Goal: Task Accomplishment & Management: Use online tool/utility

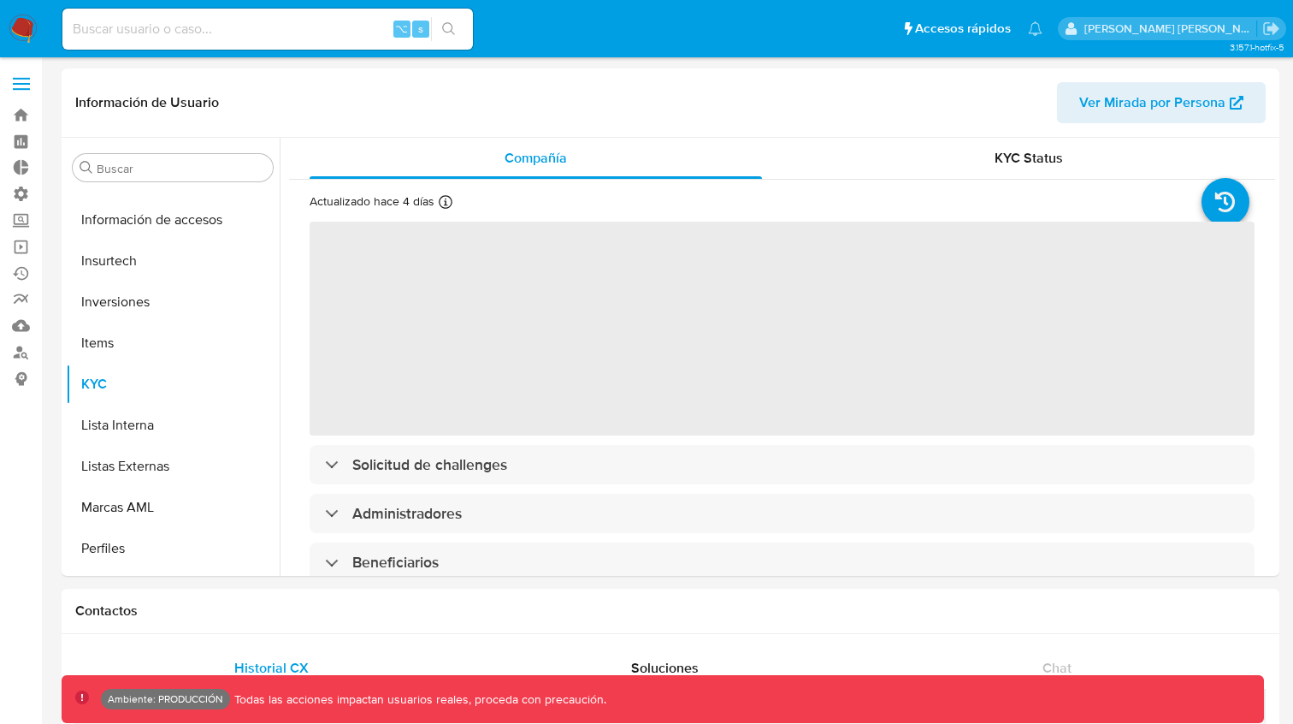
scroll to position [805, 0]
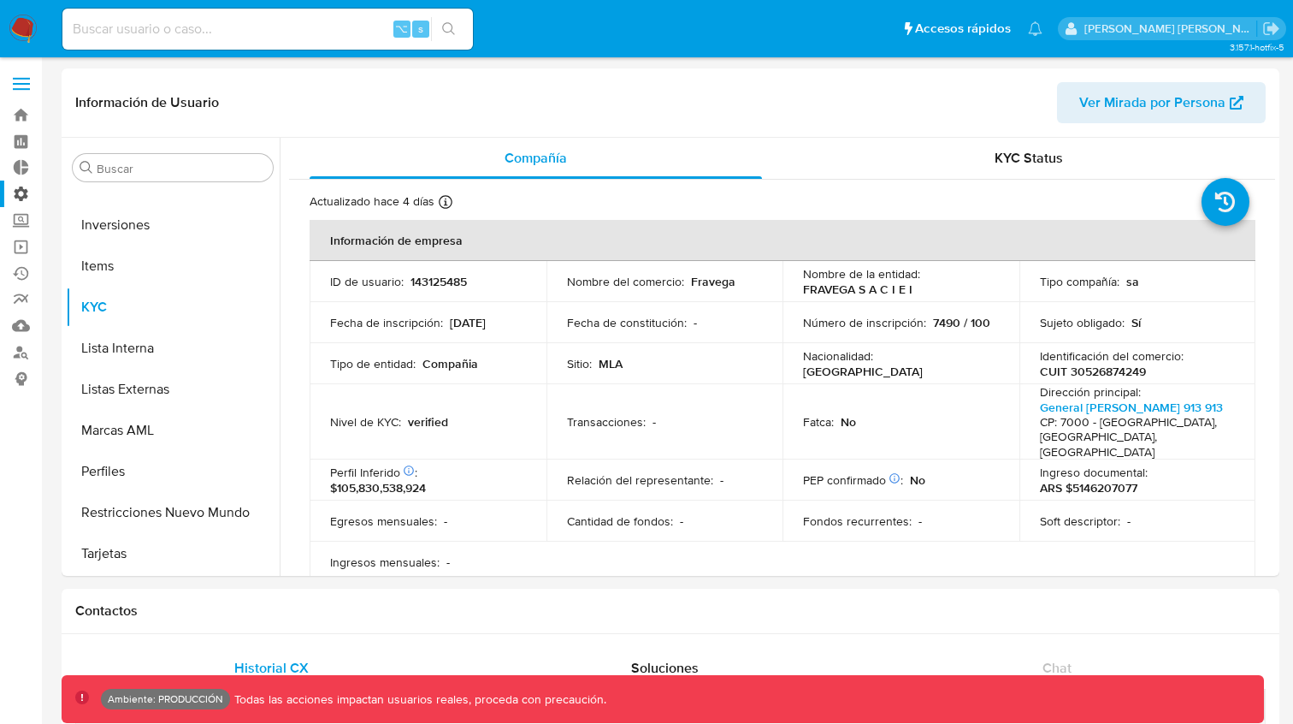
select select "10"
click at [20, 113] on link "Bandeja" at bounding box center [102, 115] width 204 height 27
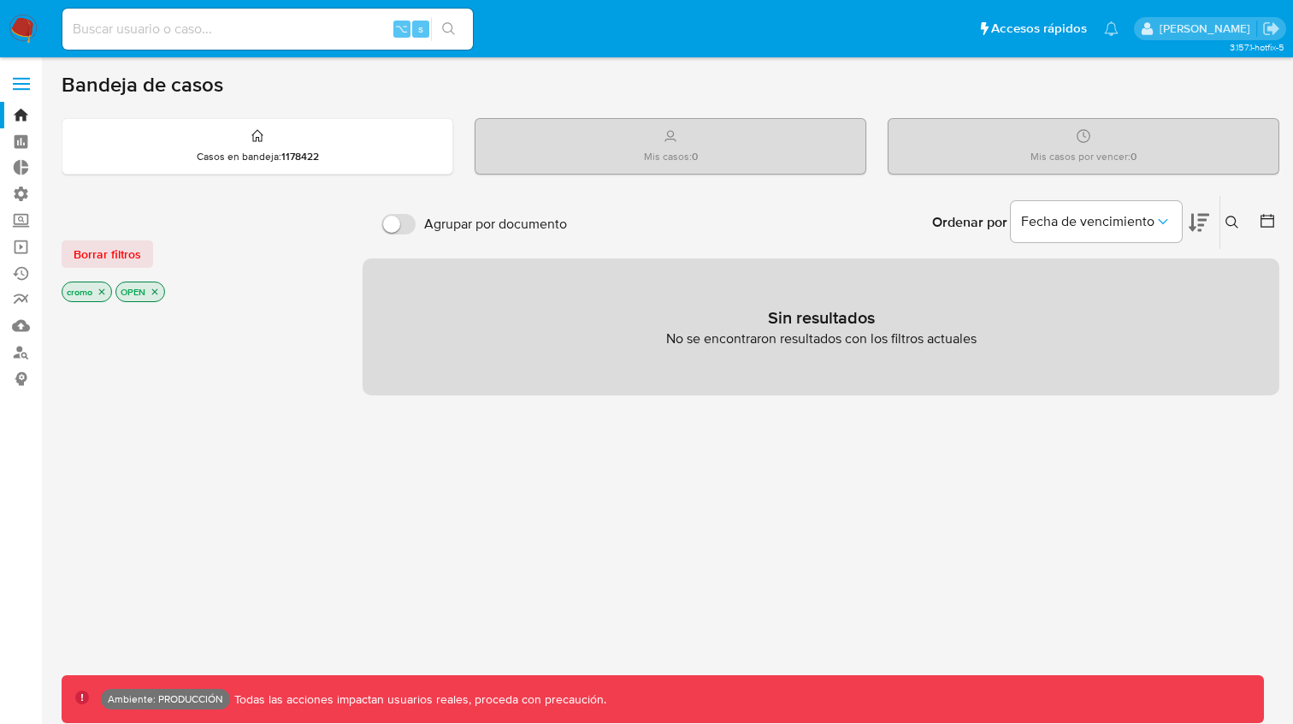
click at [102, 292] on icon "close-filter" at bounding box center [102, 292] width 10 height 10
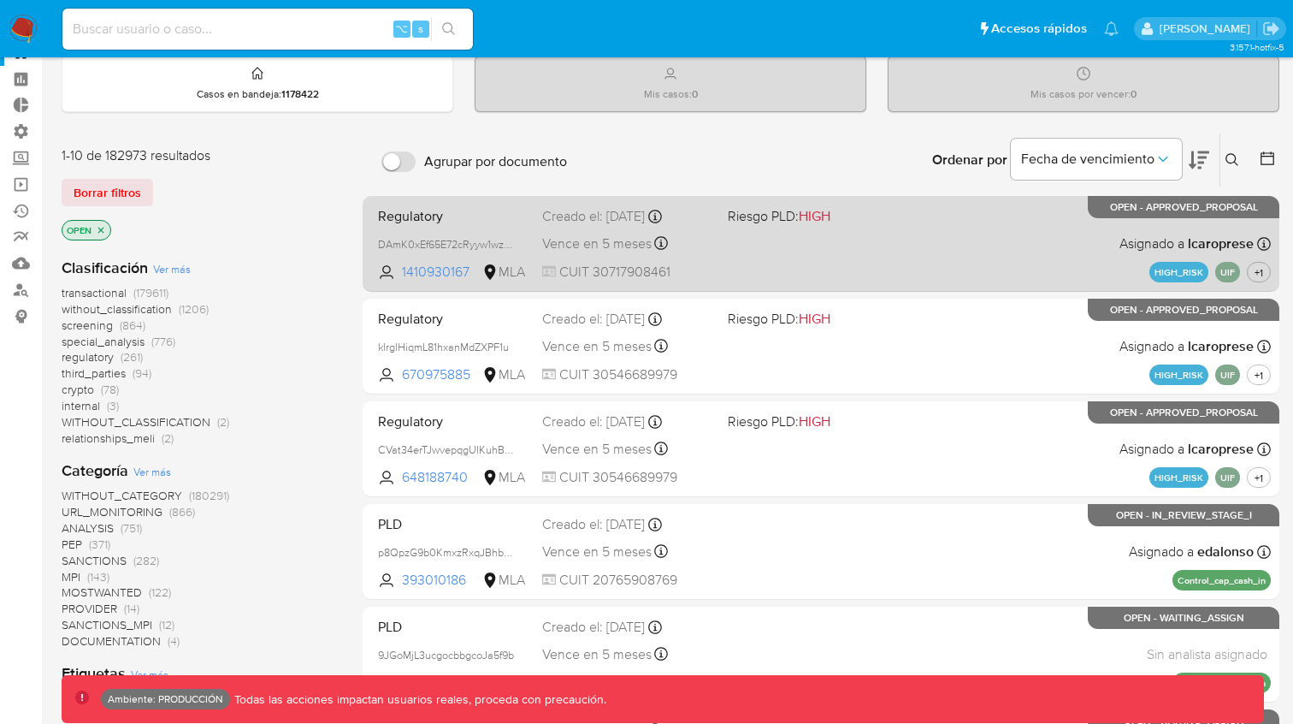
scroll to position [89, 0]
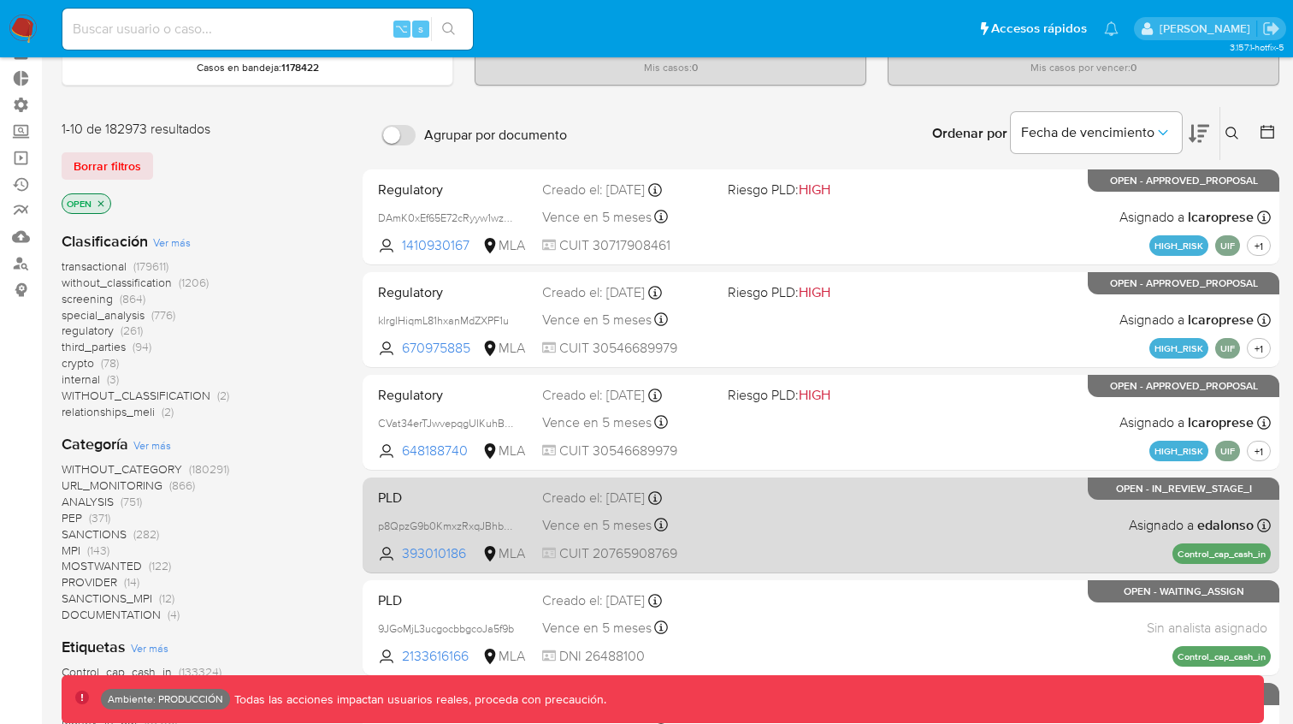
click at [436, 487] on span "PLD" at bounding box center [453, 496] width 151 height 22
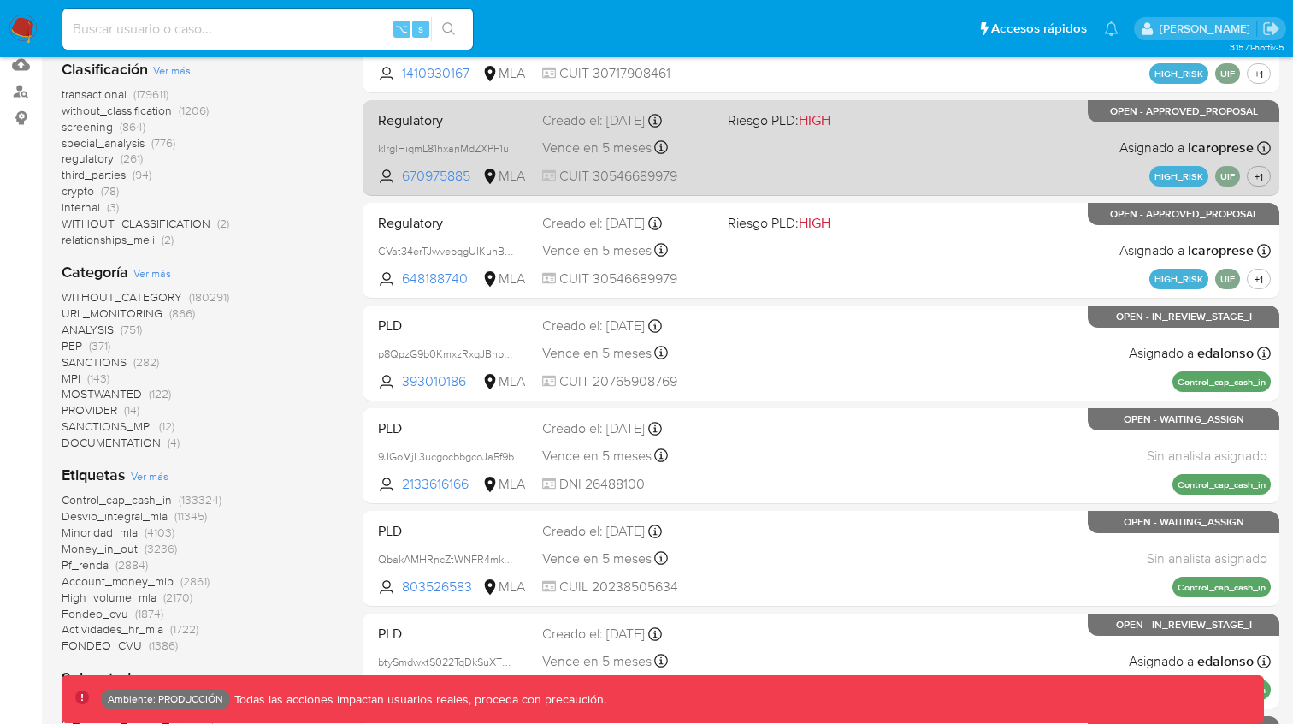
scroll to position [262, 0]
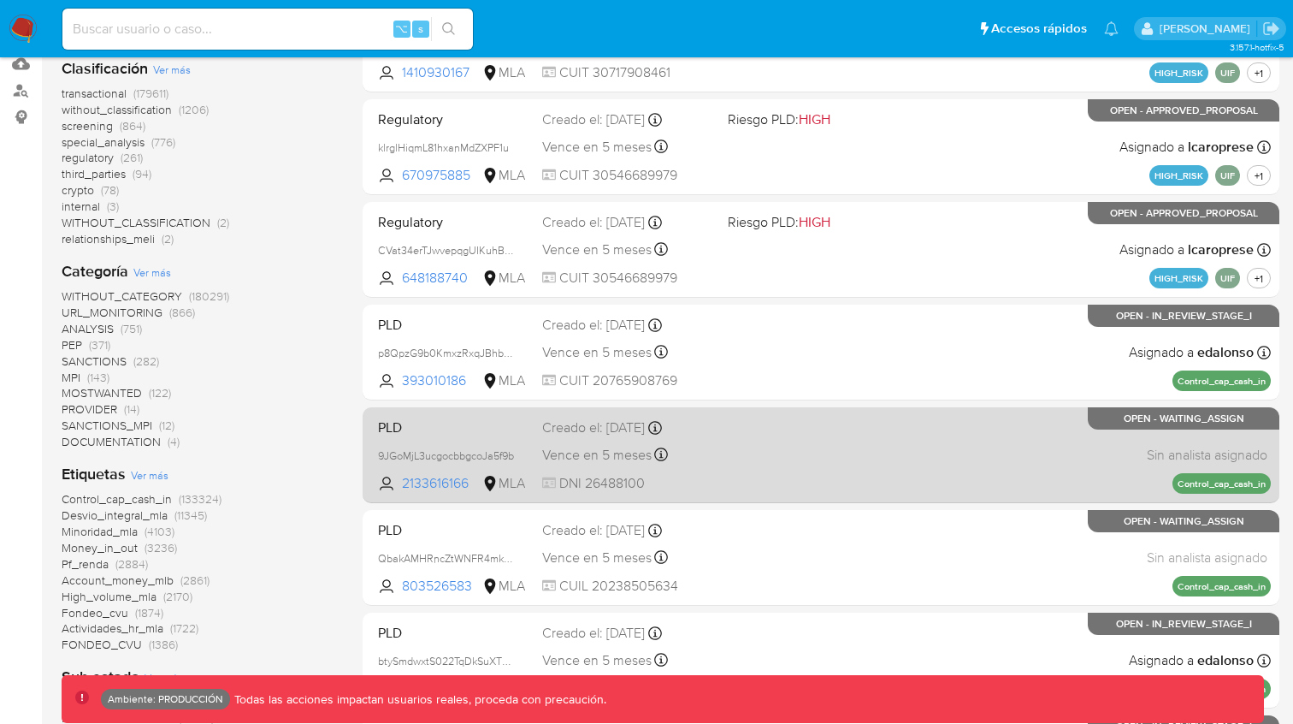
click at [400, 434] on span "PLD" at bounding box center [453, 426] width 151 height 22
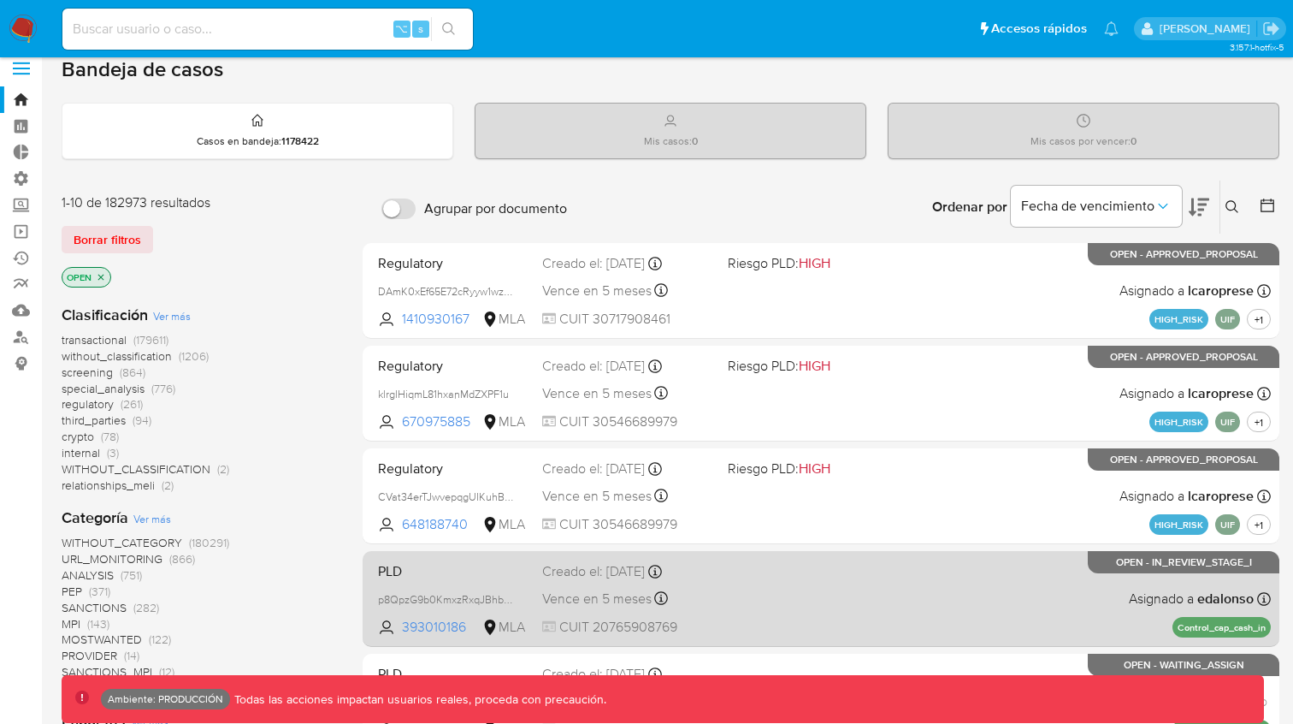
scroll to position [0, 0]
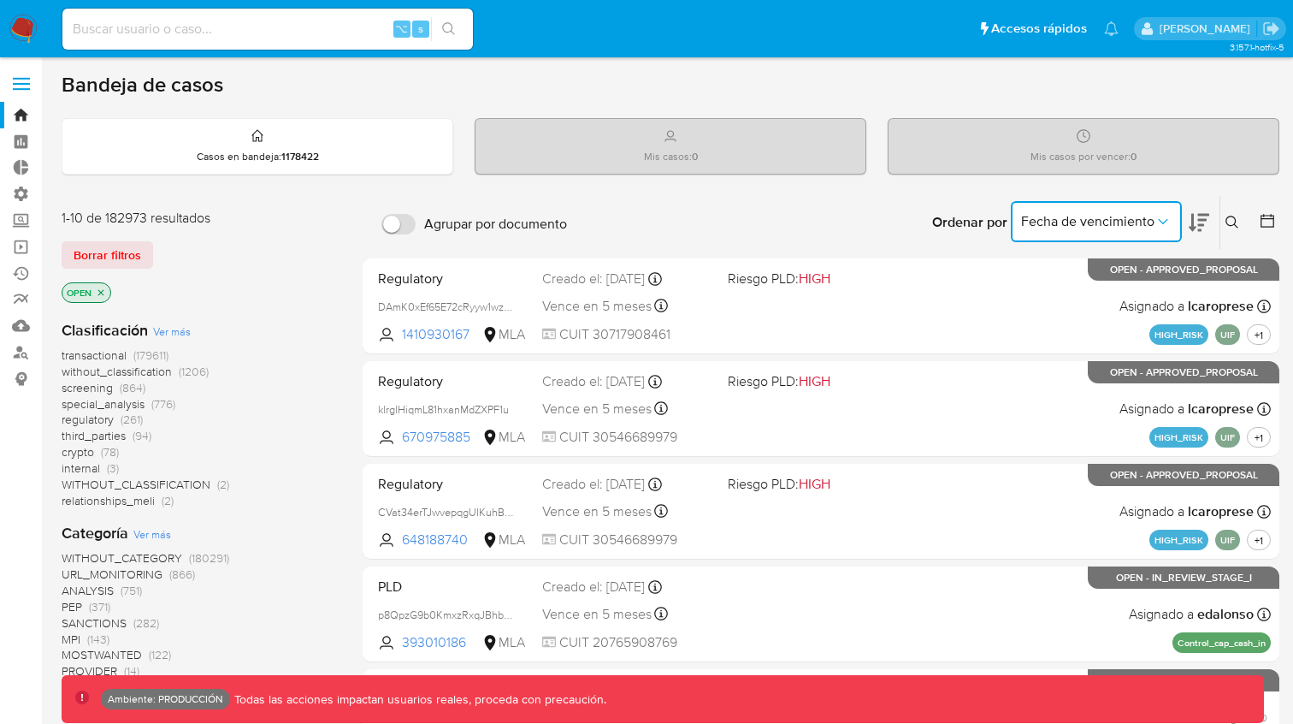
click at [1157, 221] on icon "Ordenar por" at bounding box center [1163, 221] width 17 height 17
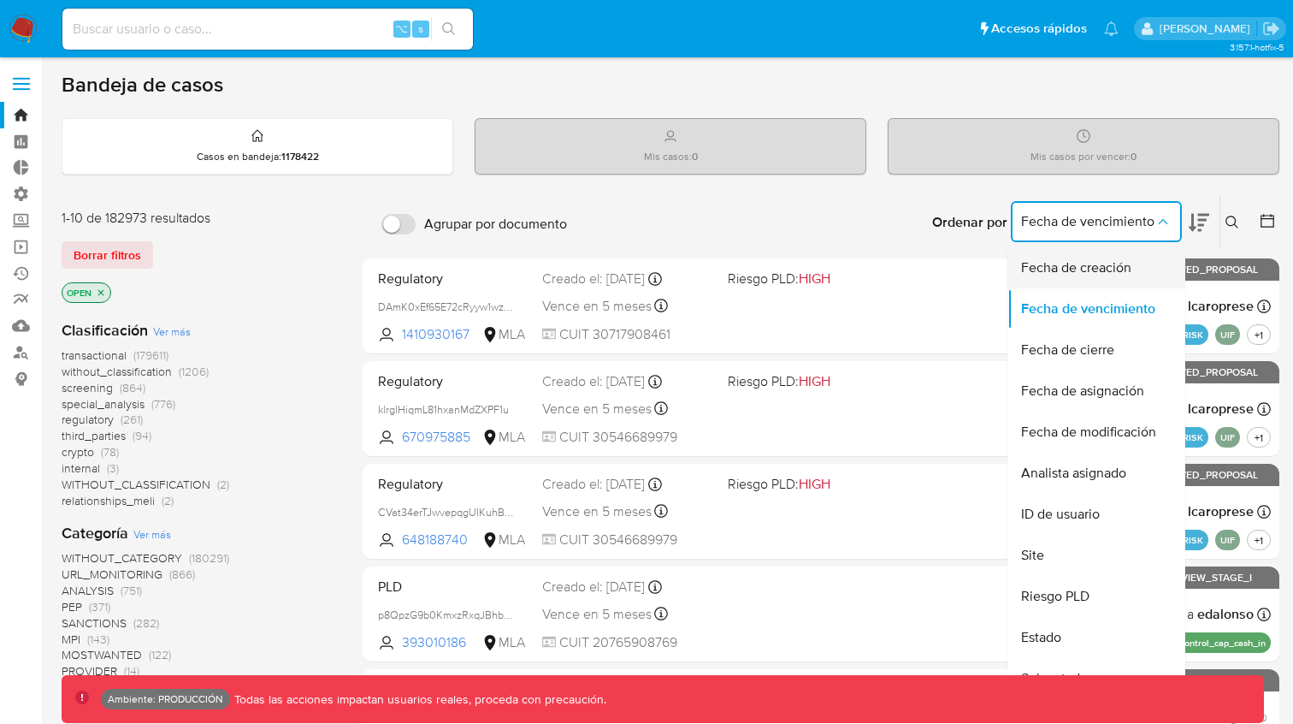
click at [1120, 269] on span "Fecha de creación" at bounding box center [1076, 267] width 110 height 17
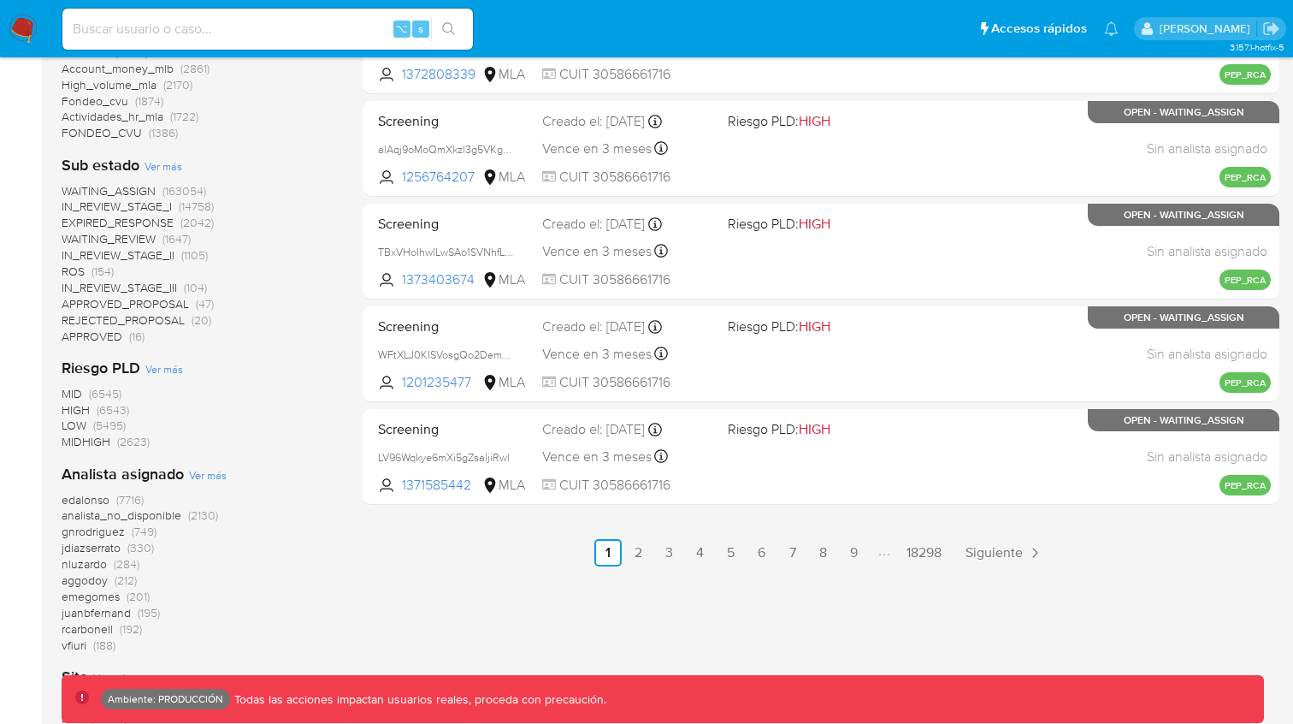
scroll to position [797, 0]
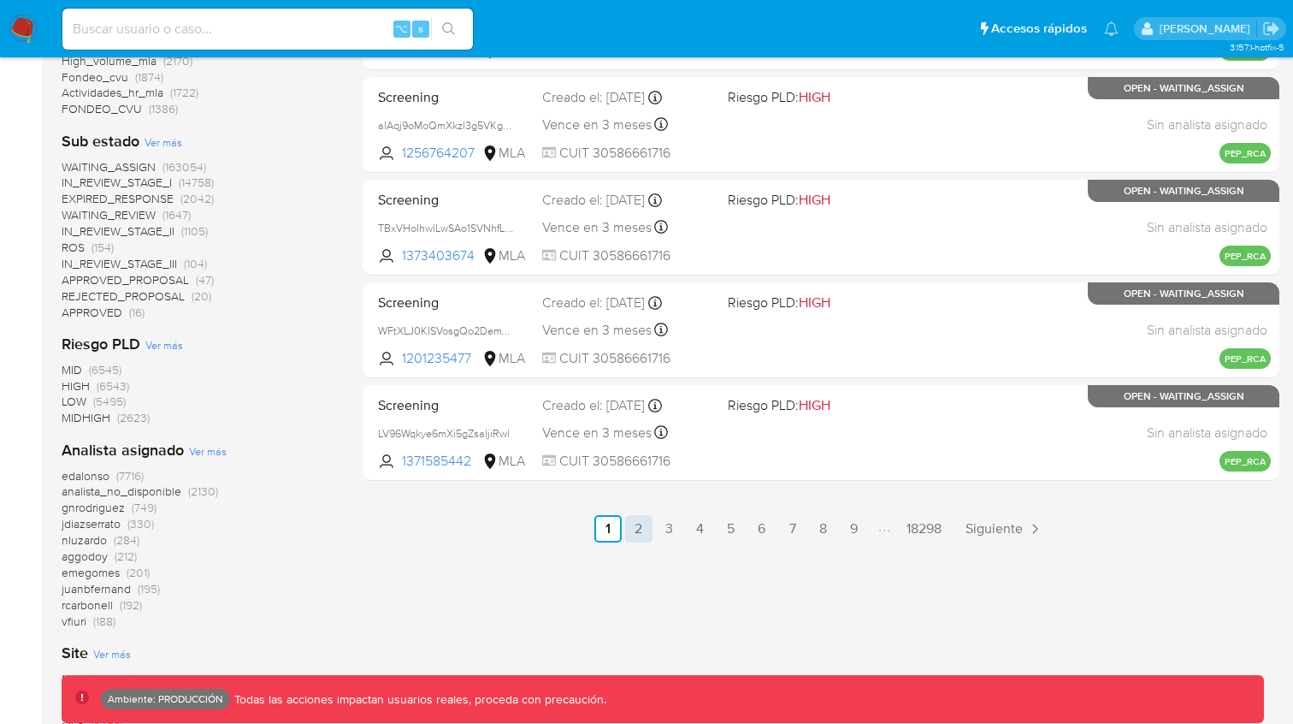
click at [636, 529] on link "2" at bounding box center [638, 528] width 27 height 27
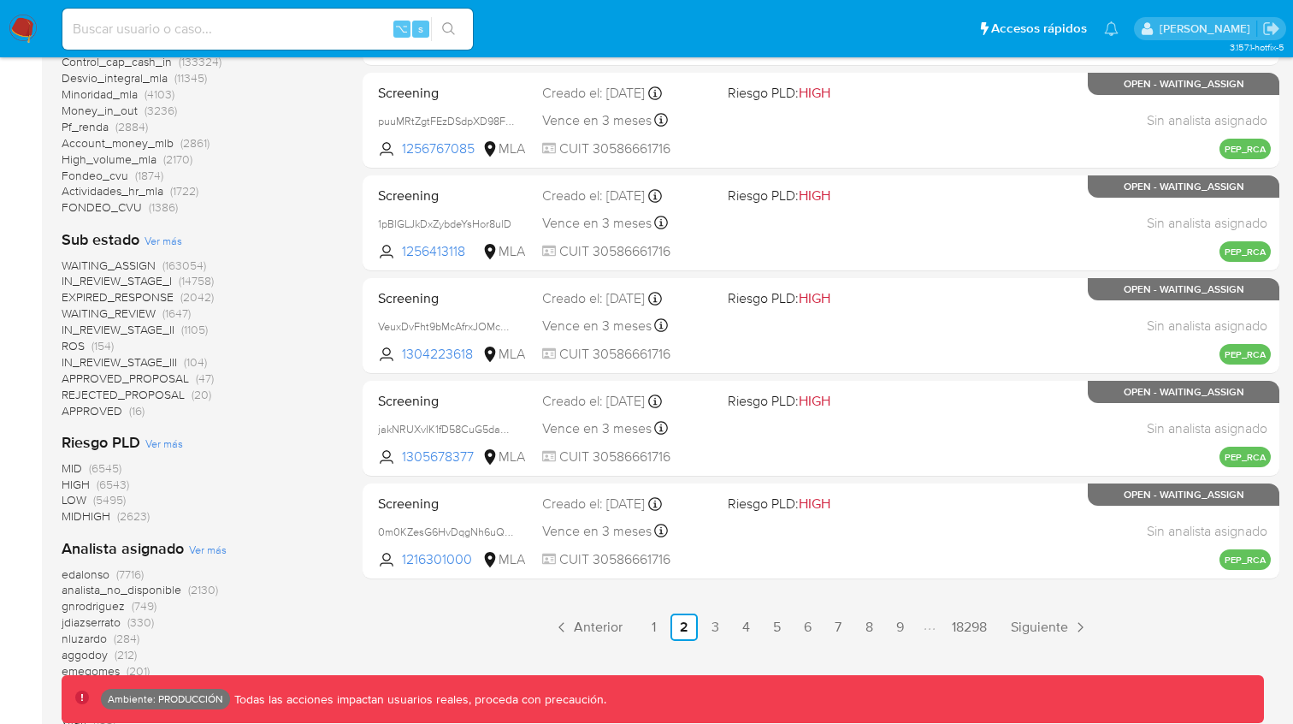
scroll to position [998, 0]
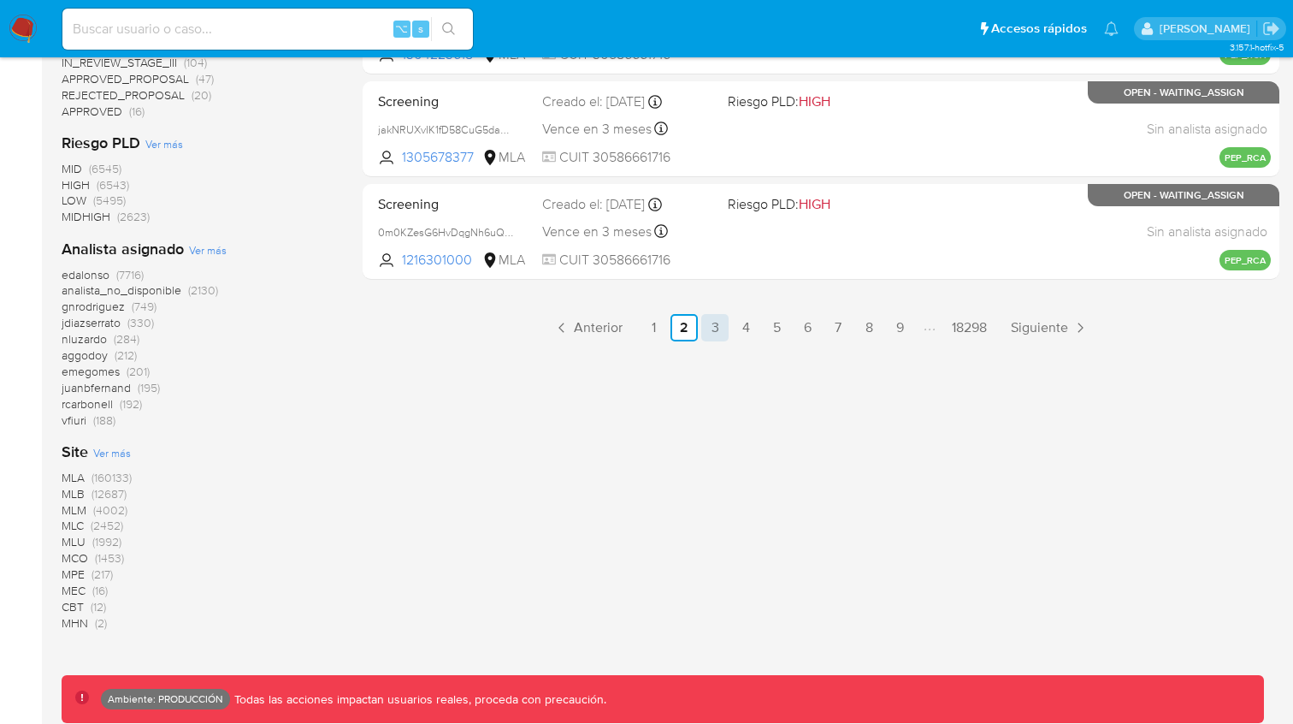
click at [717, 324] on link "3" at bounding box center [714, 327] width 27 height 27
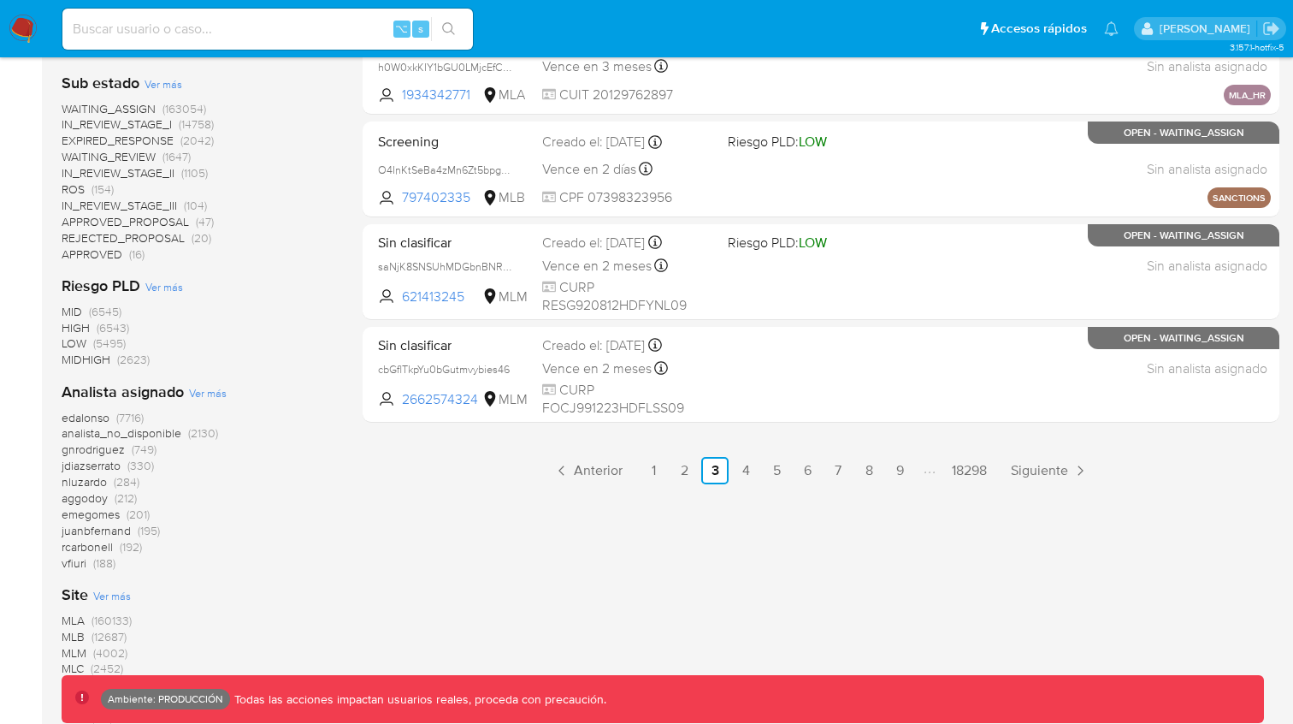
scroll to position [865, 0]
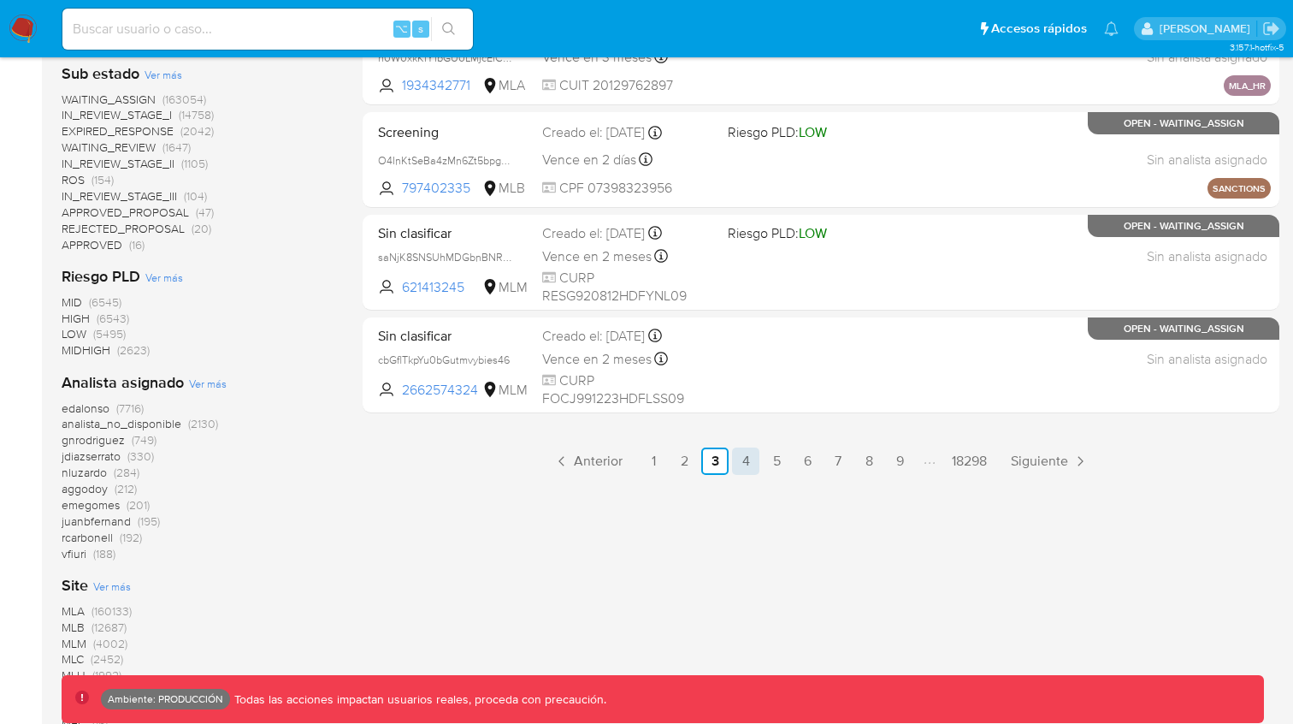
click at [750, 463] on link "4" at bounding box center [745, 460] width 27 height 27
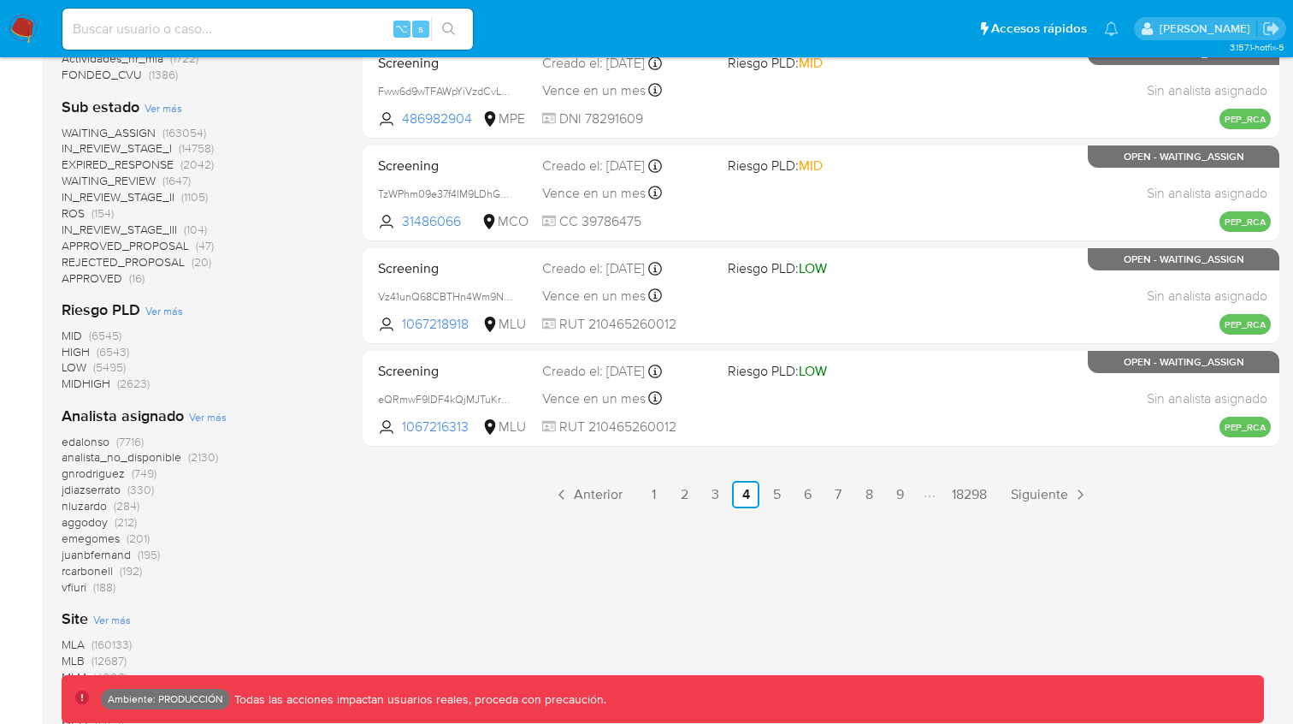
scroll to position [832, 0]
click at [782, 495] on link "5" at bounding box center [776, 493] width 27 height 27
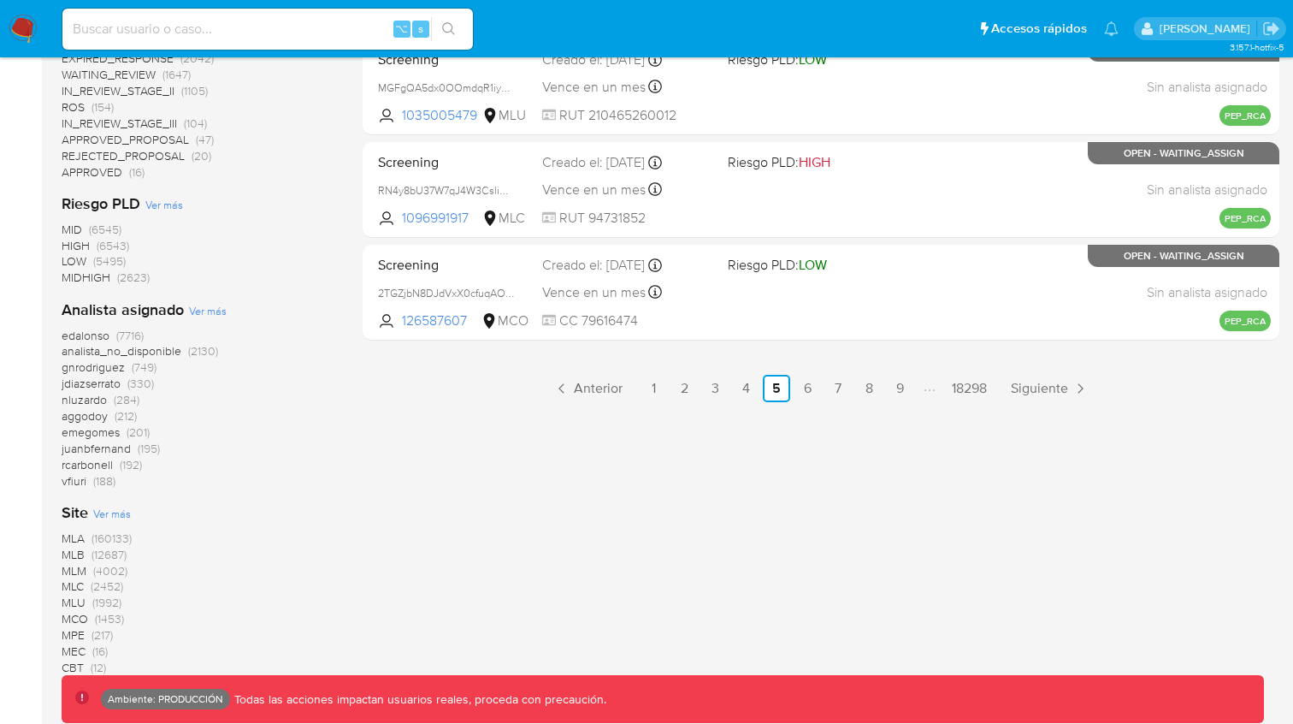
scroll to position [946, 0]
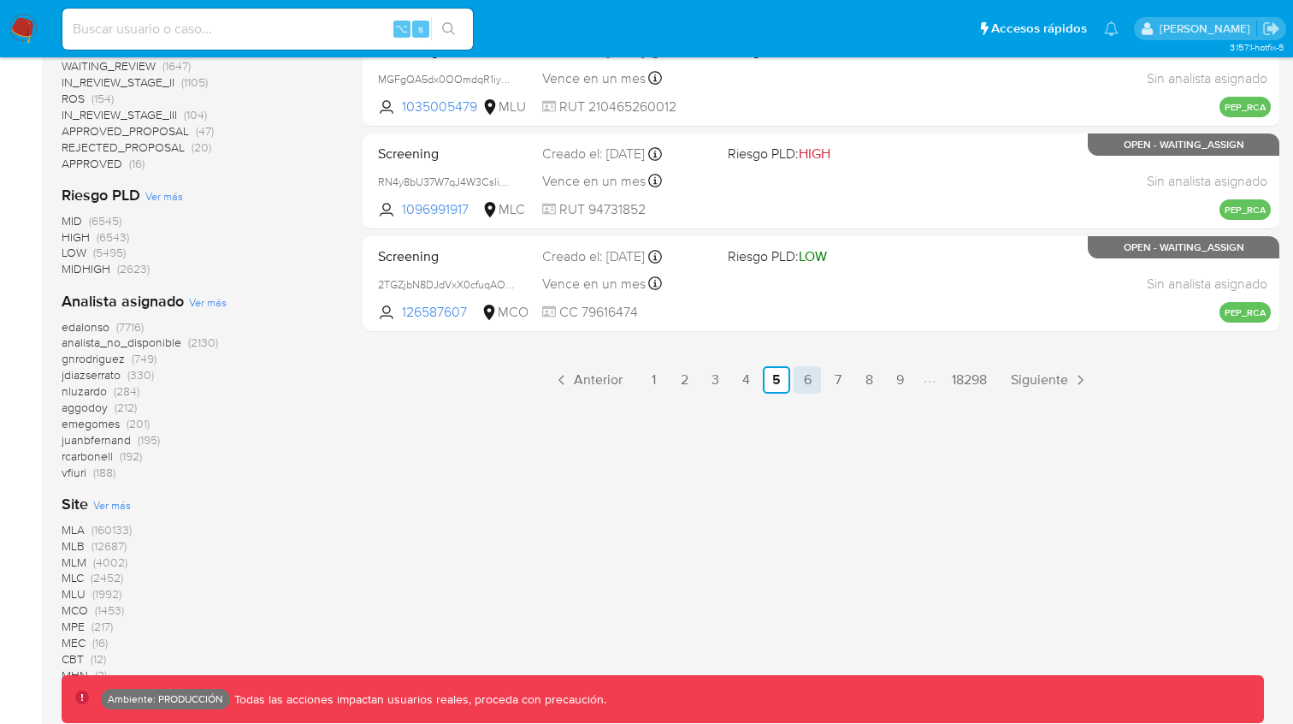
click at [812, 379] on link "6" at bounding box center [807, 379] width 27 height 27
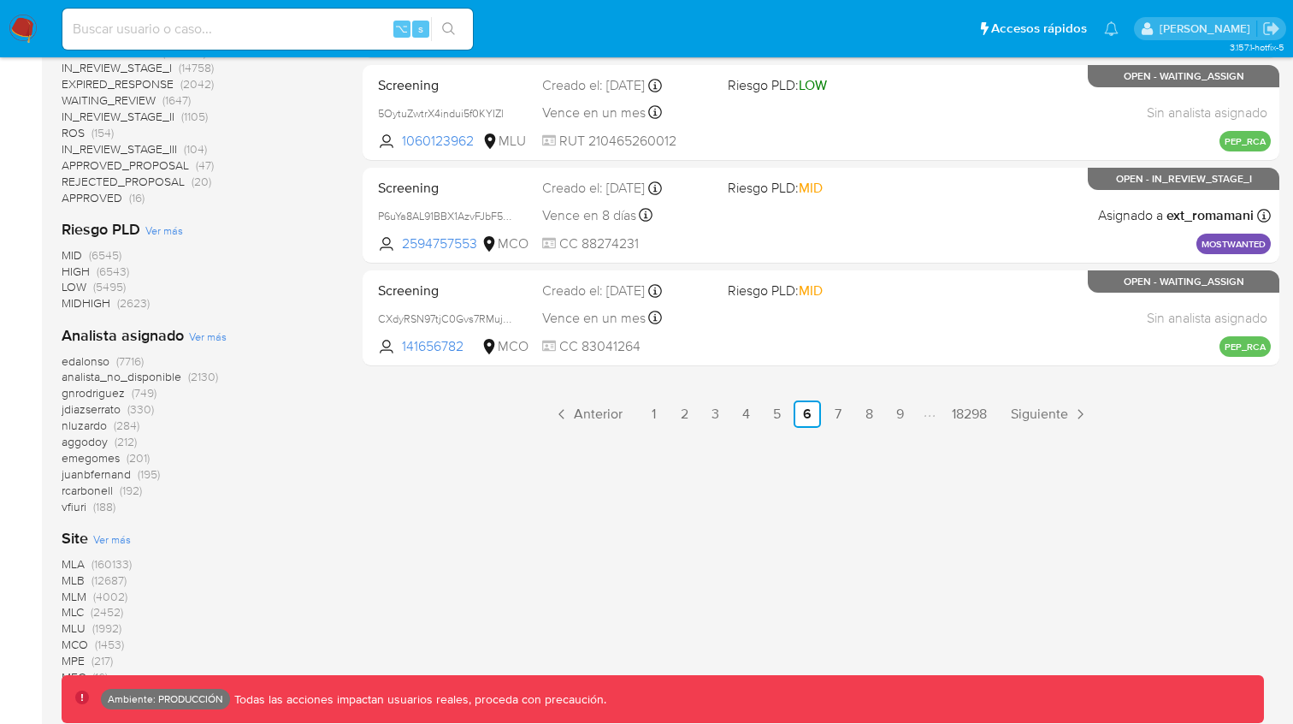
scroll to position [998, 0]
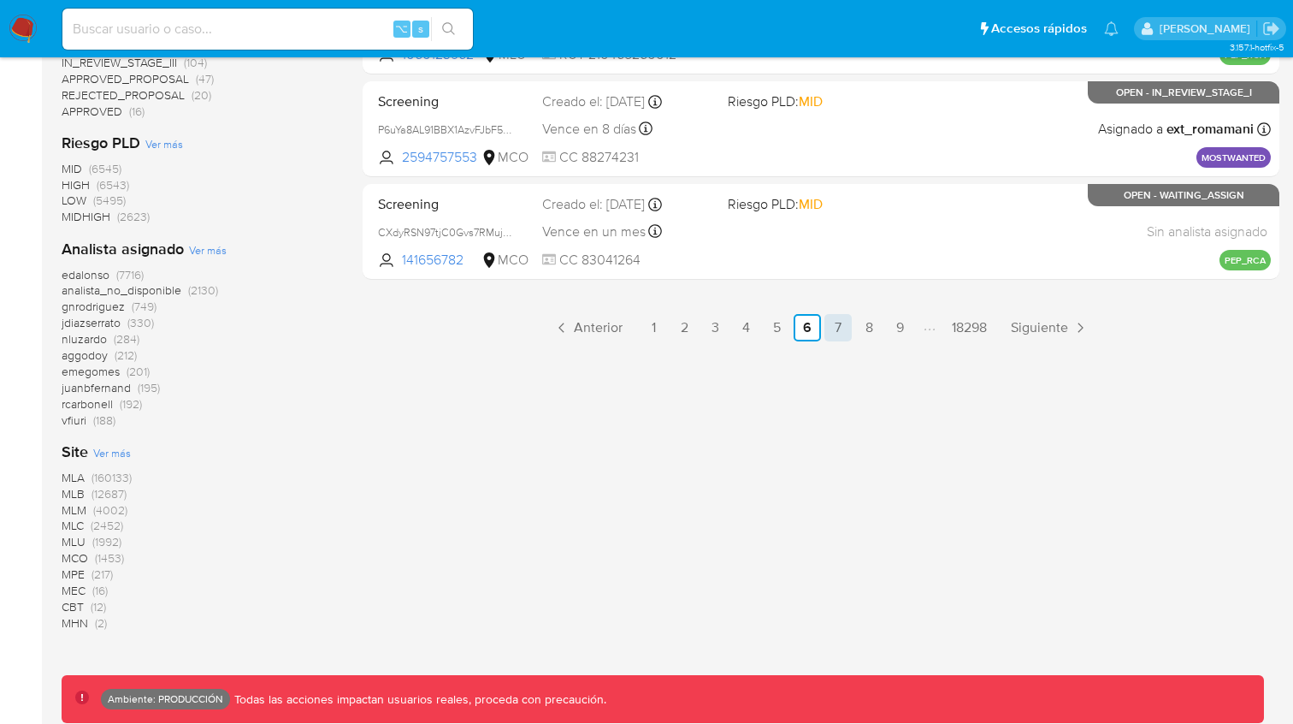
click at [837, 320] on link "7" at bounding box center [837, 327] width 27 height 27
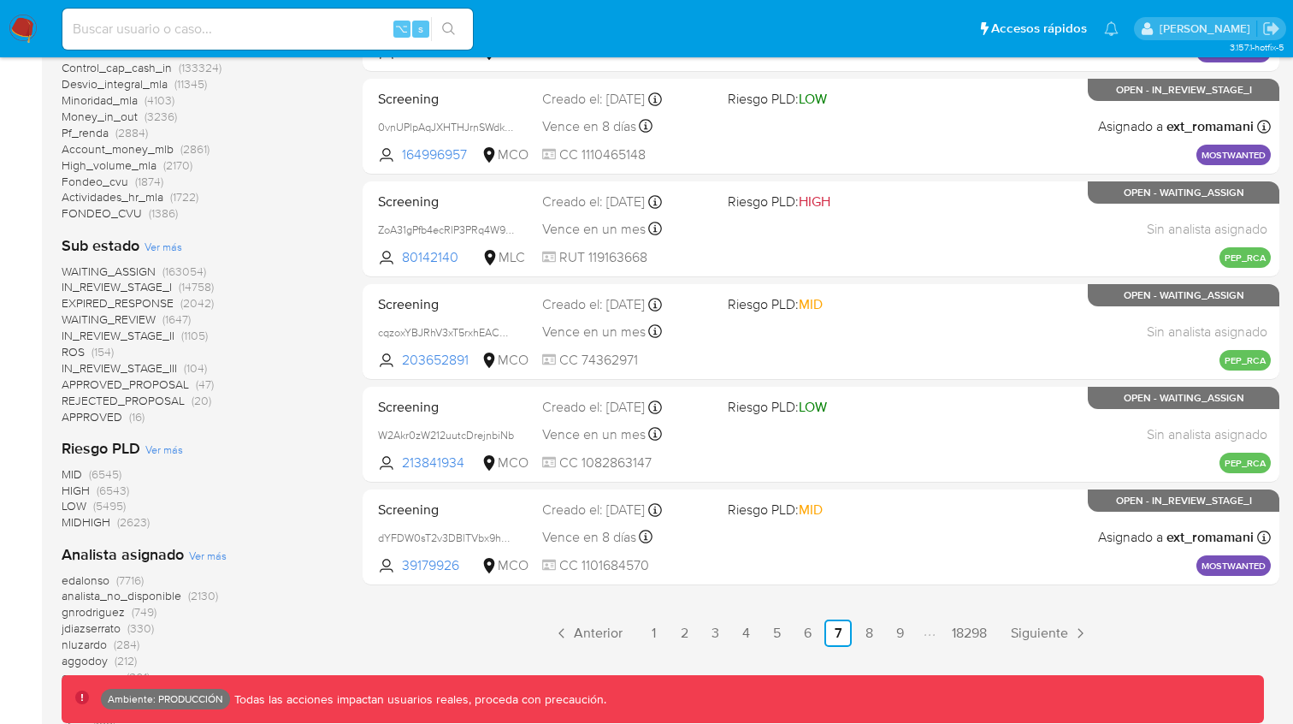
scroll to position [998, 0]
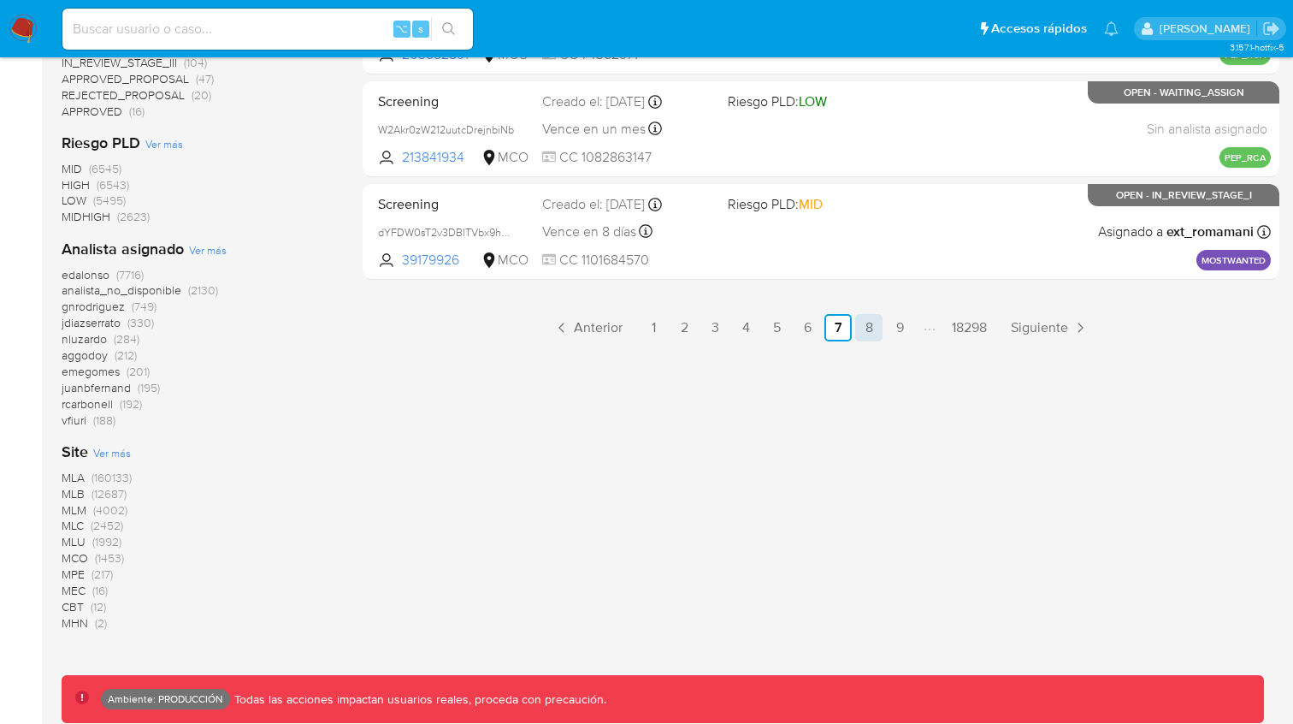
click at [867, 331] on link "8" at bounding box center [868, 327] width 27 height 27
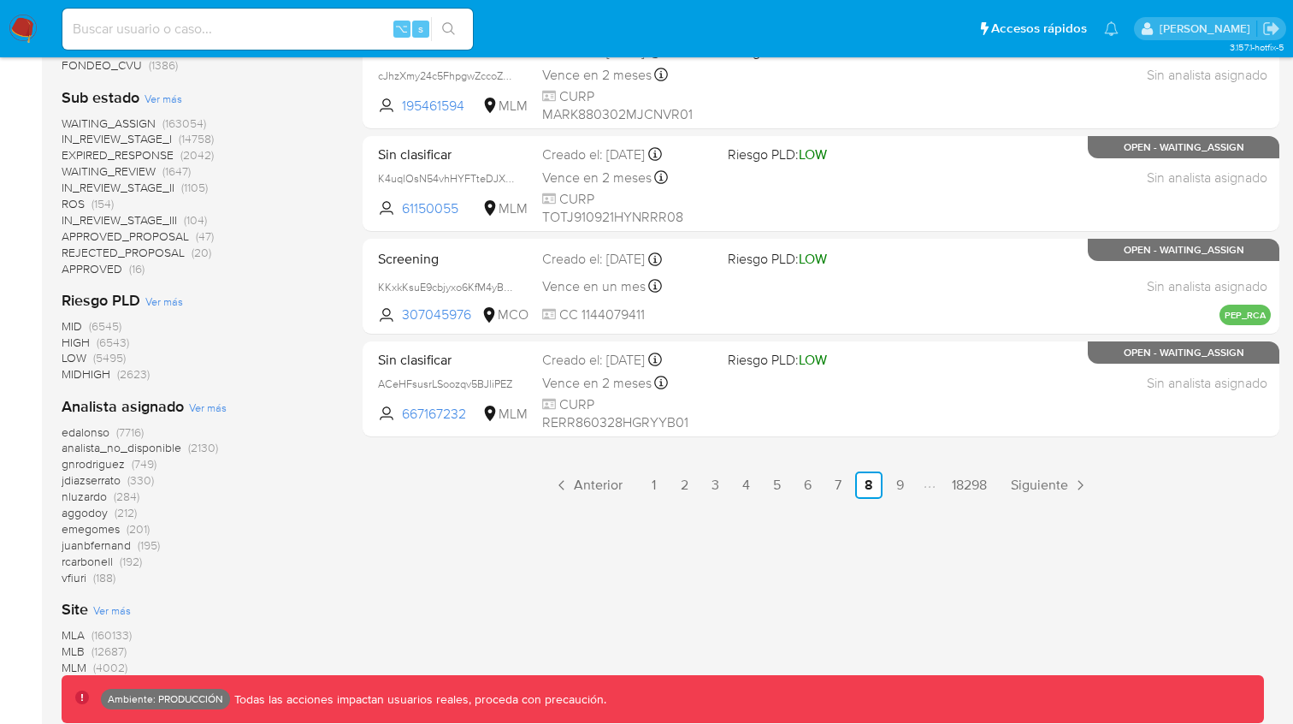
scroll to position [842, 0]
click at [894, 485] on link "9" at bounding box center [899, 483] width 27 height 27
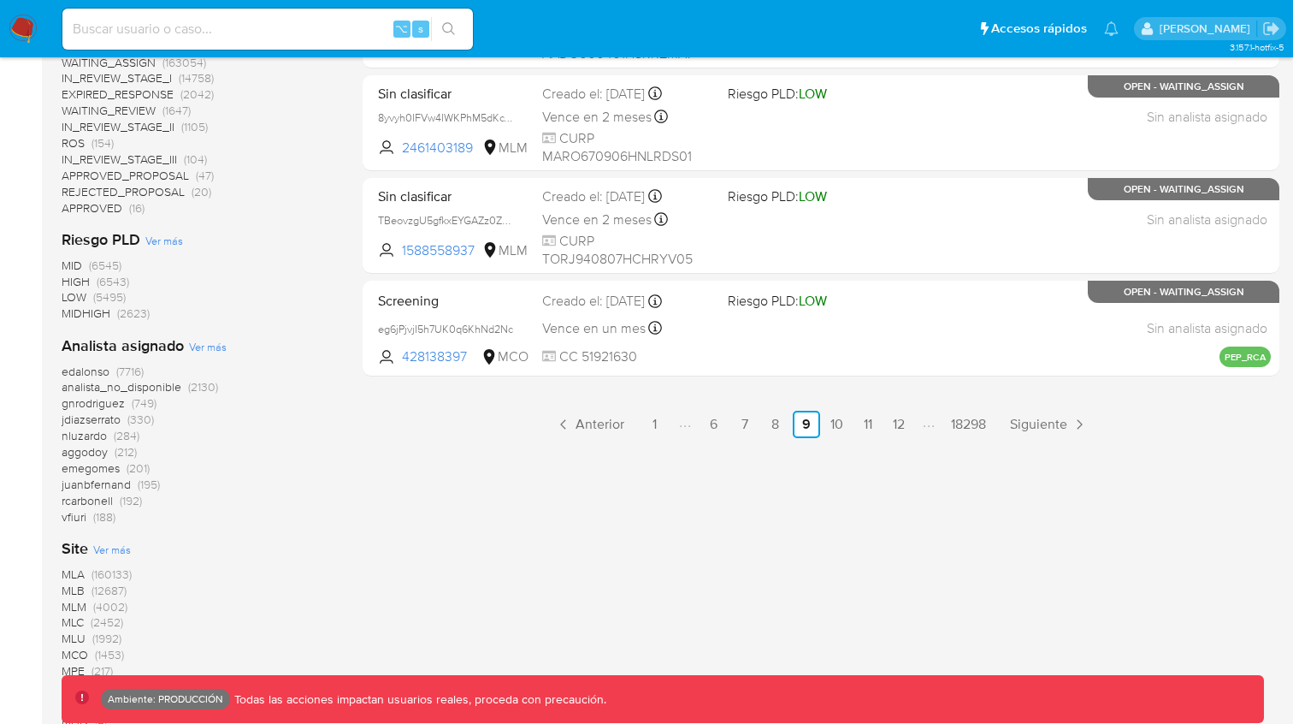
scroll to position [968, 0]
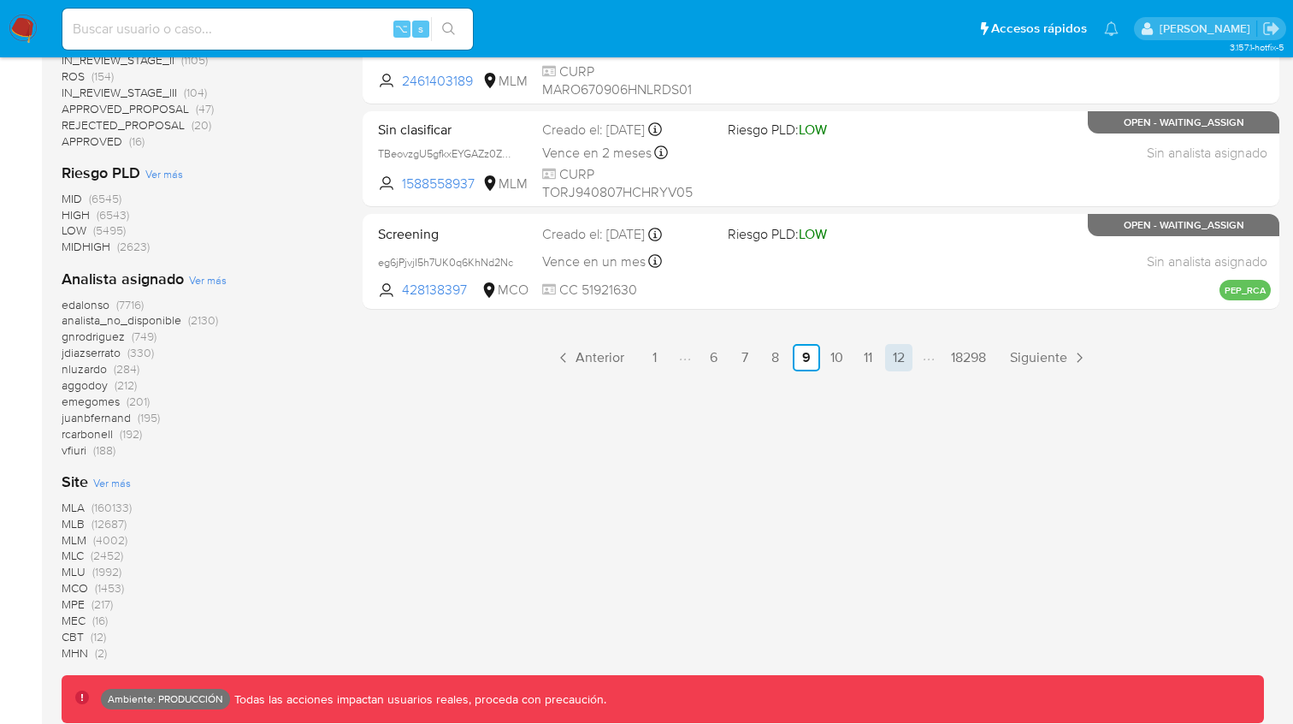
click at [893, 358] on link "12" at bounding box center [898, 357] width 27 height 27
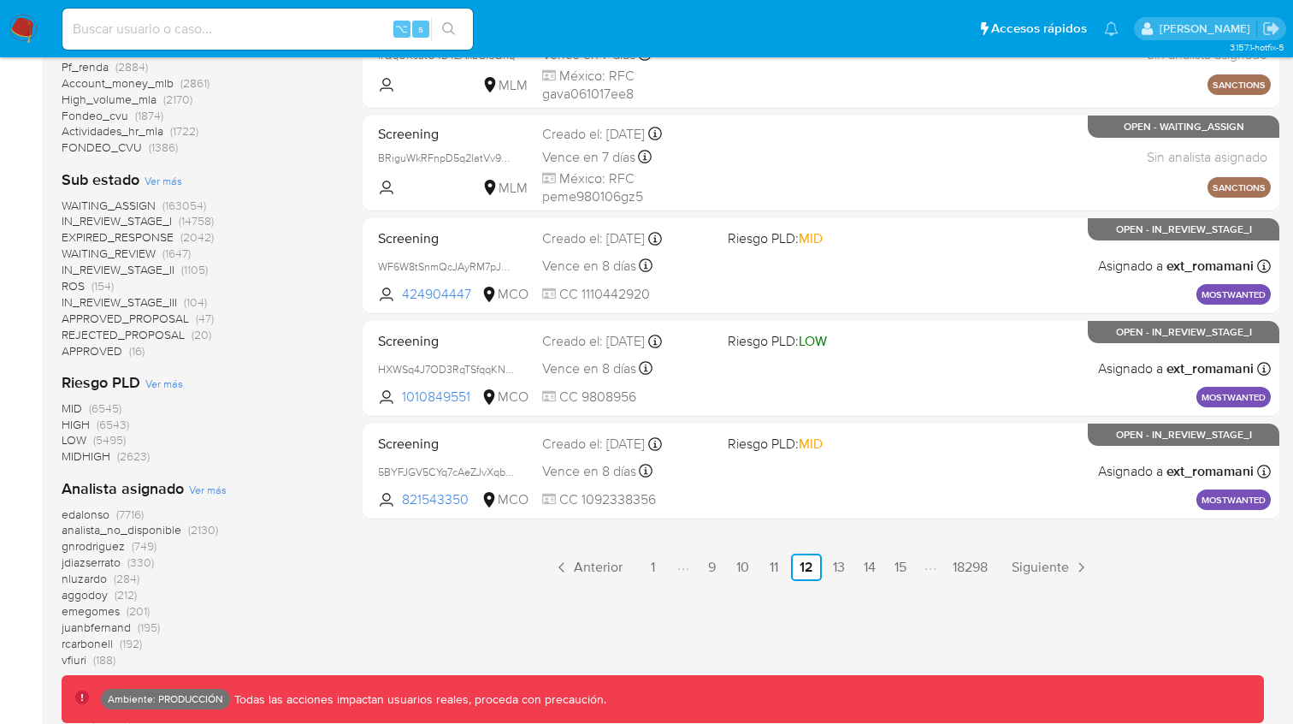
scroll to position [998, 0]
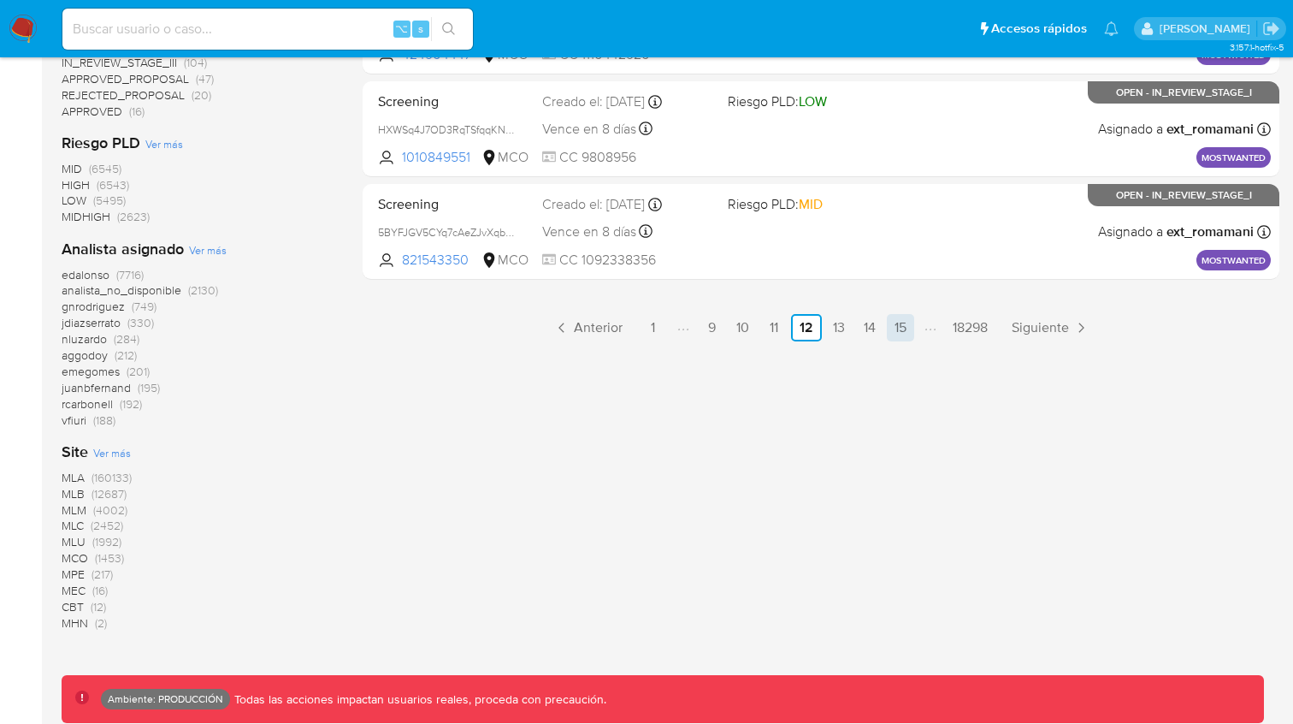
click at [899, 333] on link "15" at bounding box center [900, 327] width 27 height 27
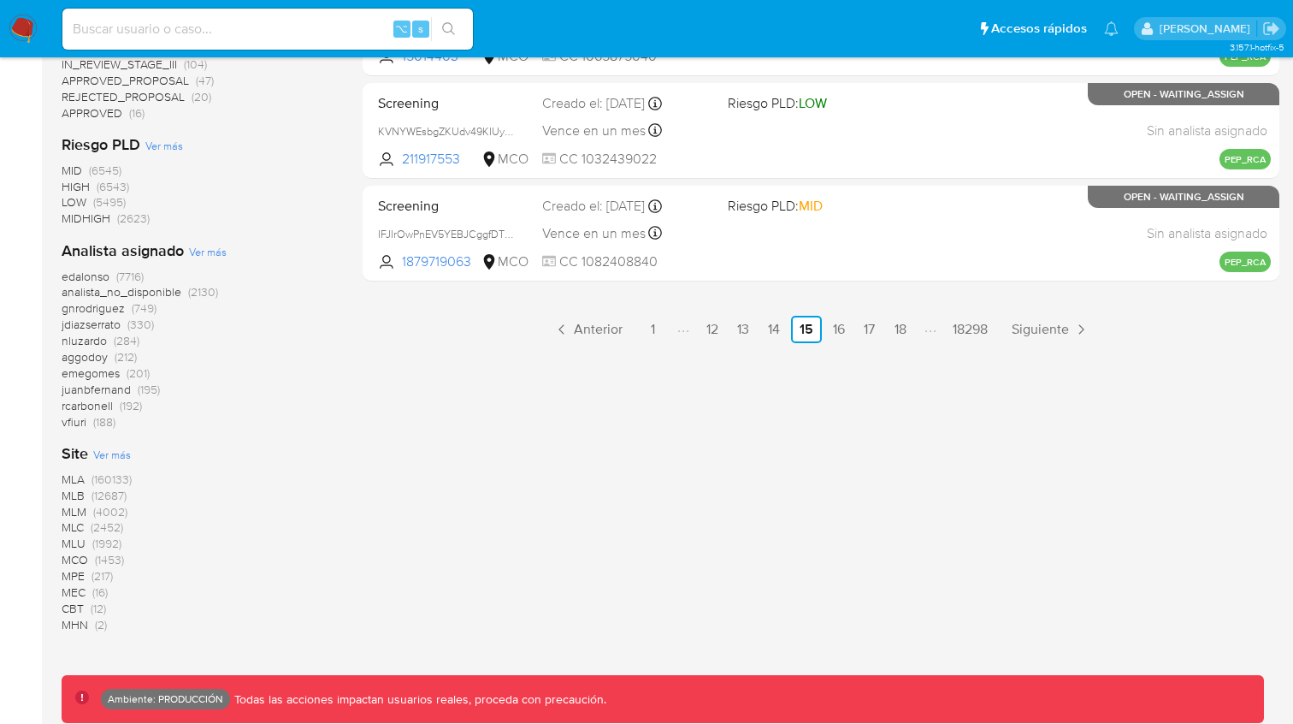
scroll to position [998, 0]
click at [902, 331] on link "18" at bounding box center [900, 327] width 27 height 27
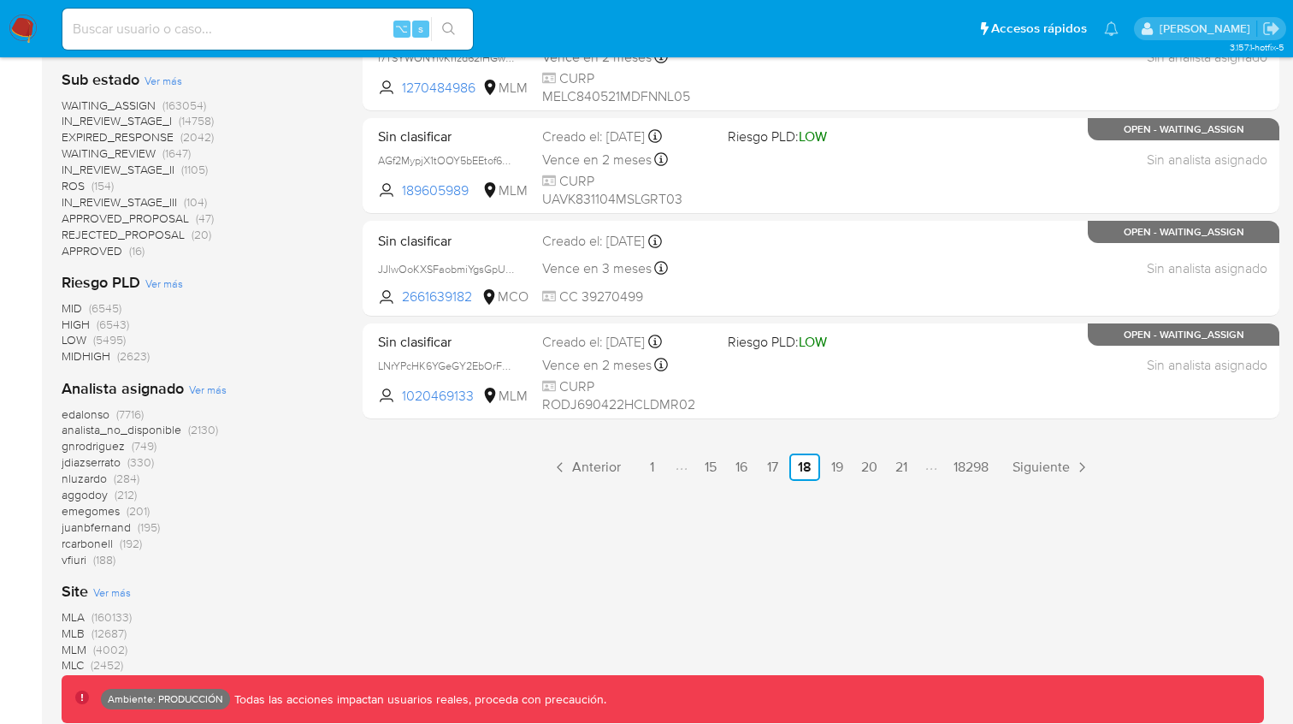
scroll to position [866, 0]
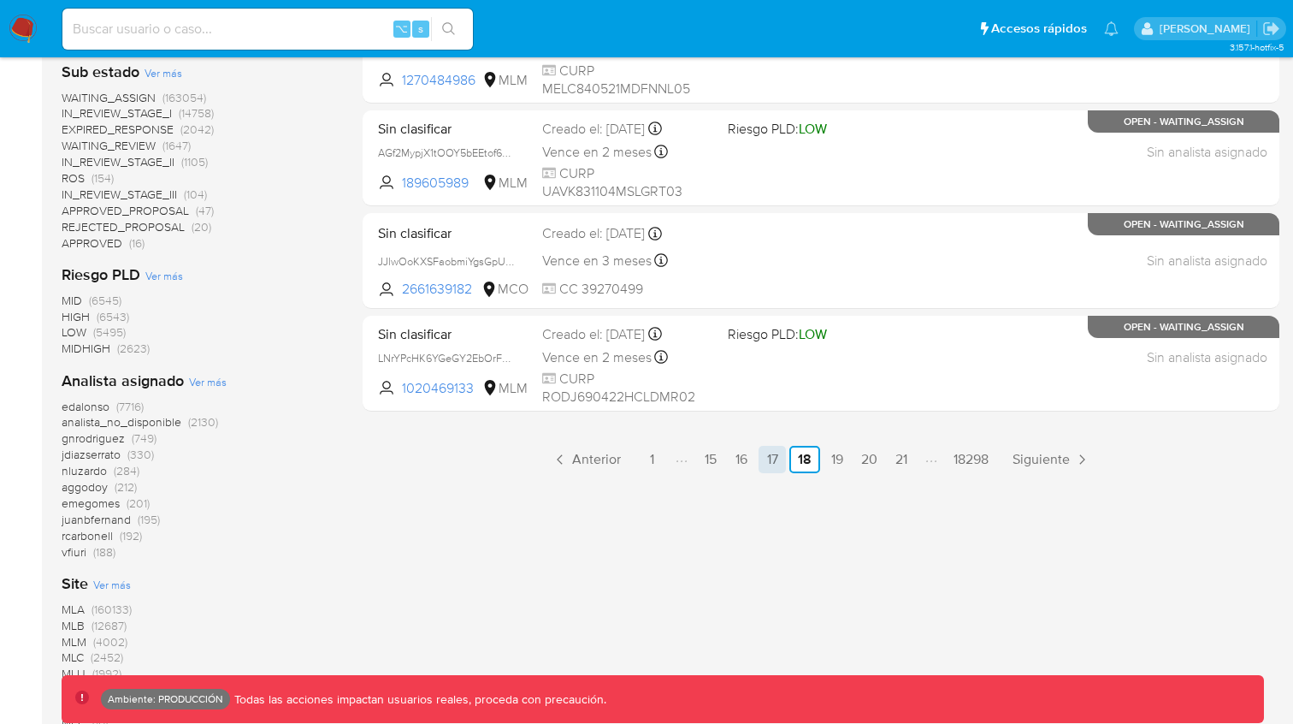
click at [771, 465] on link "17" at bounding box center [772, 459] width 27 height 27
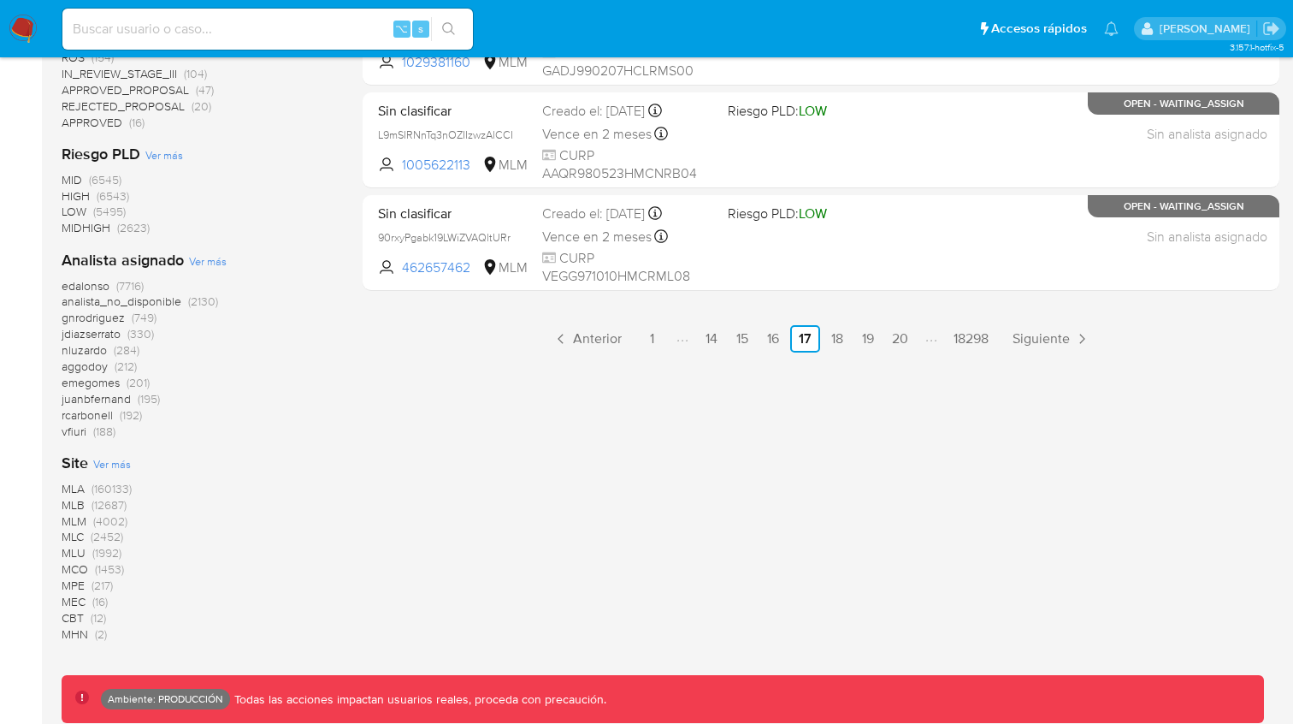
scroll to position [998, 0]
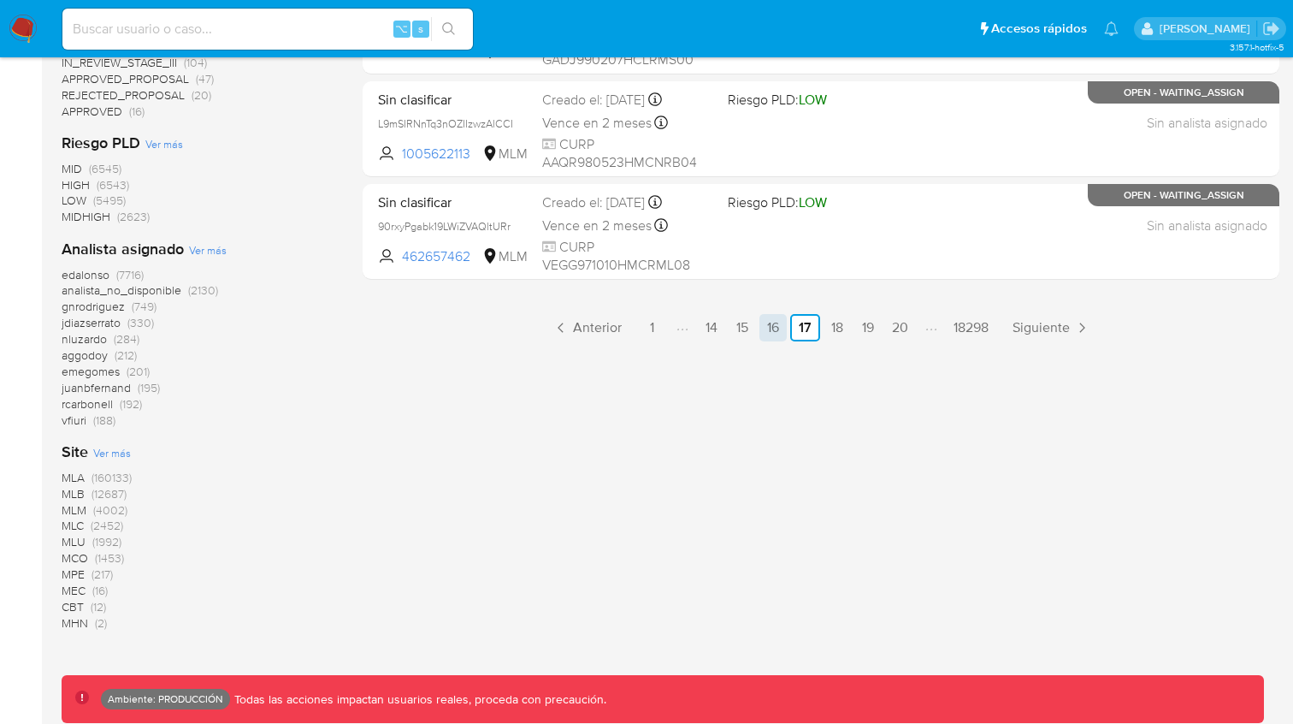
click at [772, 327] on link "16" at bounding box center [772, 327] width 27 height 27
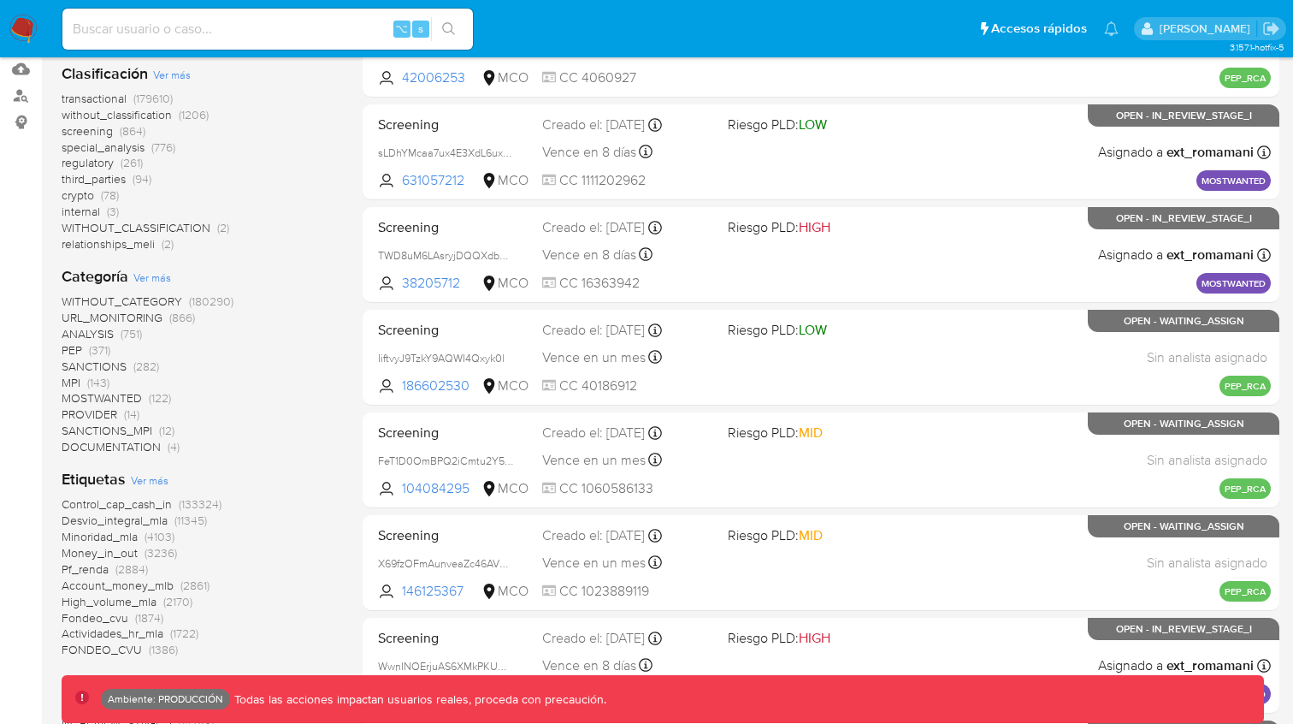
scroll to position [254, 0]
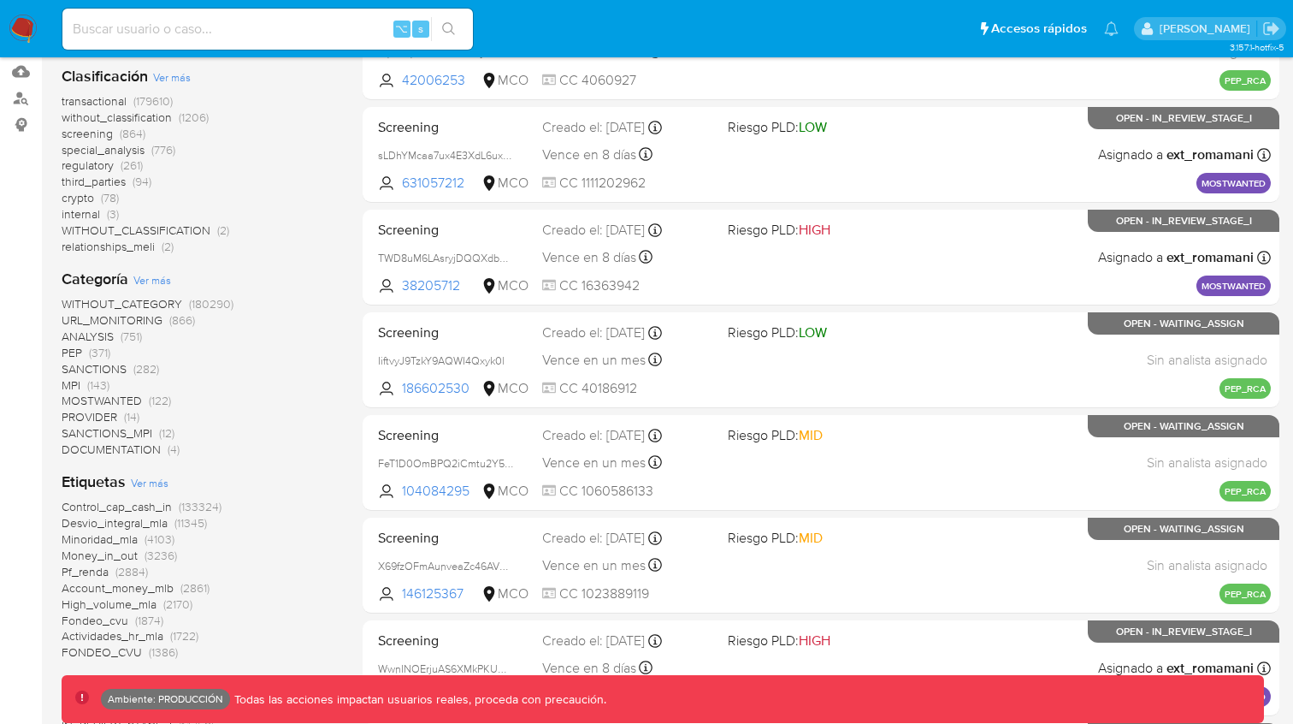
click at [100, 149] on span "special_analysis" at bounding box center [103, 149] width 83 height 17
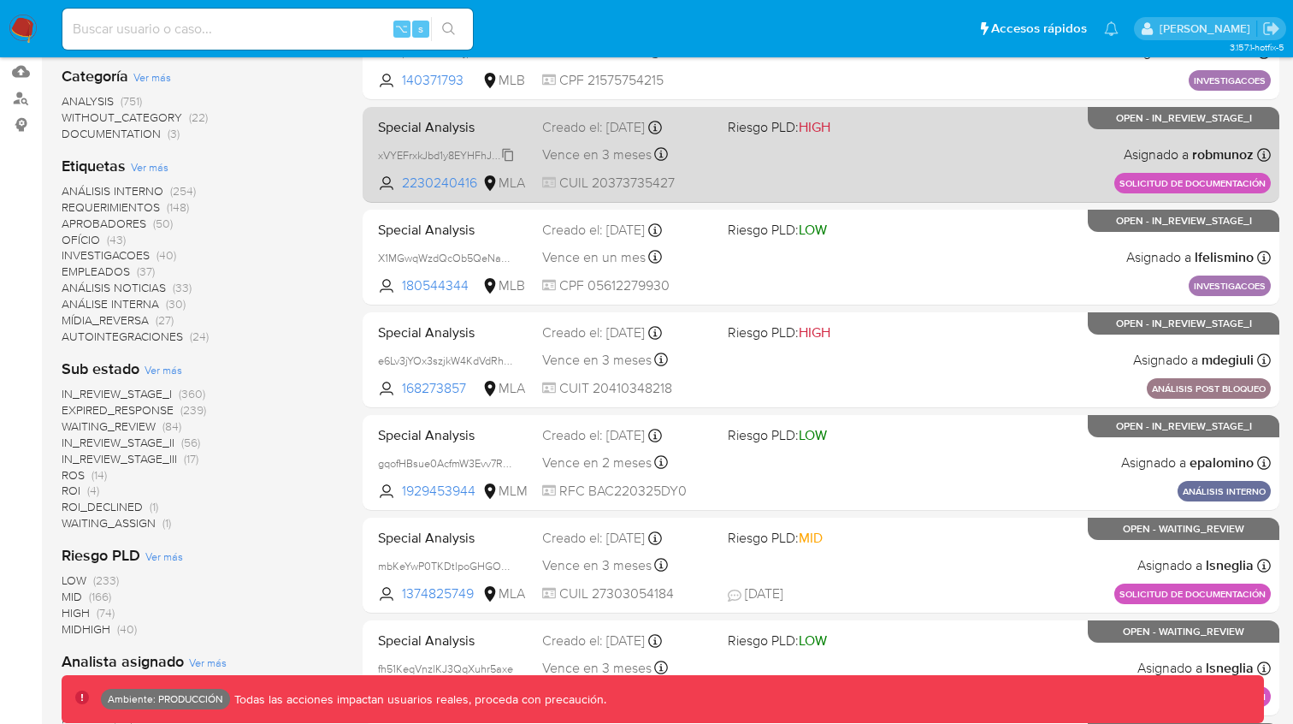
click at [461, 145] on div "xVYEFrxkJbd1y8EYHFhJE38I" at bounding box center [446, 154] width 137 height 19
click at [417, 145] on div "xVYEFrxkJbd1y8EYHFhJE38I" at bounding box center [446, 154] width 137 height 19
click at [806, 182] on div "Special Analysis xVYEFrxkJbd1y8EYHFhJE38I Copiado Copiado 2230240416 MLA Riesgo…" at bounding box center [821, 154] width 900 height 86
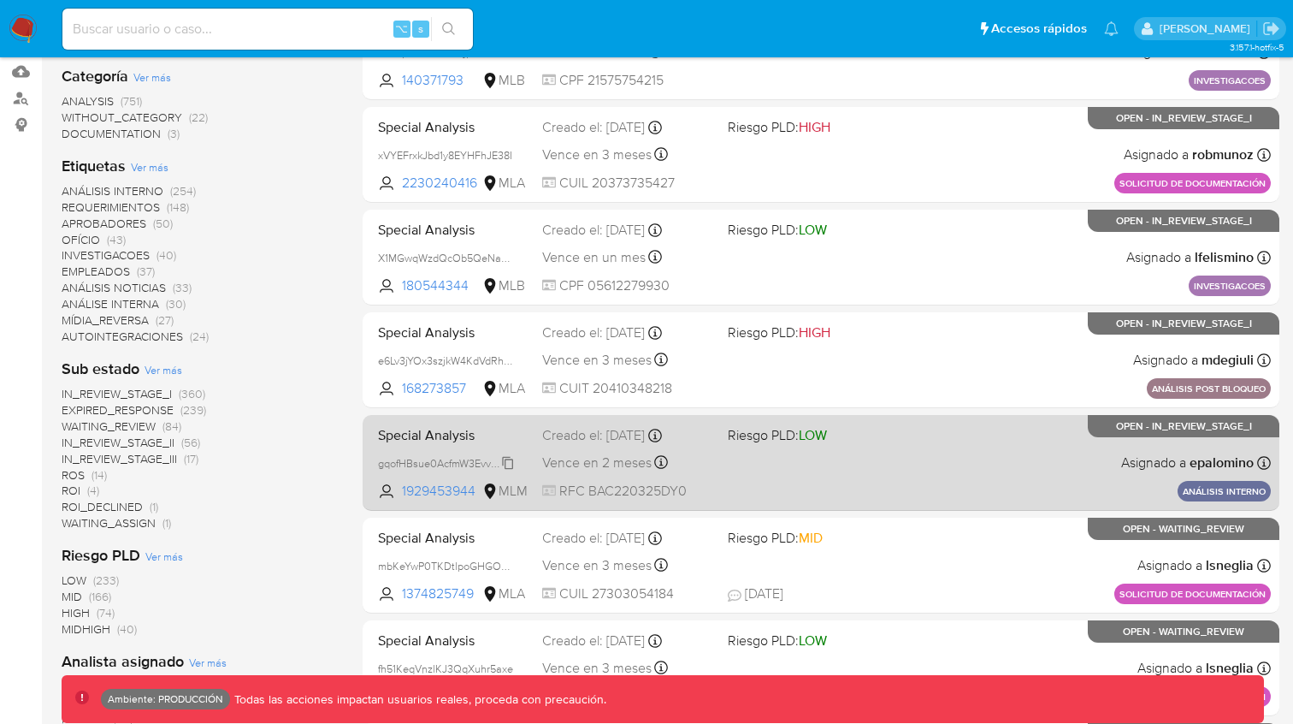
click at [439, 457] on span "gqofHBsue0AcfmW3Evv7R58W" at bounding box center [451, 461] width 146 height 19
click at [440, 450] on div "Special Analysis gqofHBsue0AcfmW3Evv7R58W Copiado Copiado 1929453944 MLM Riesgo…" at bounding box center [821, 462] width 900 height 86
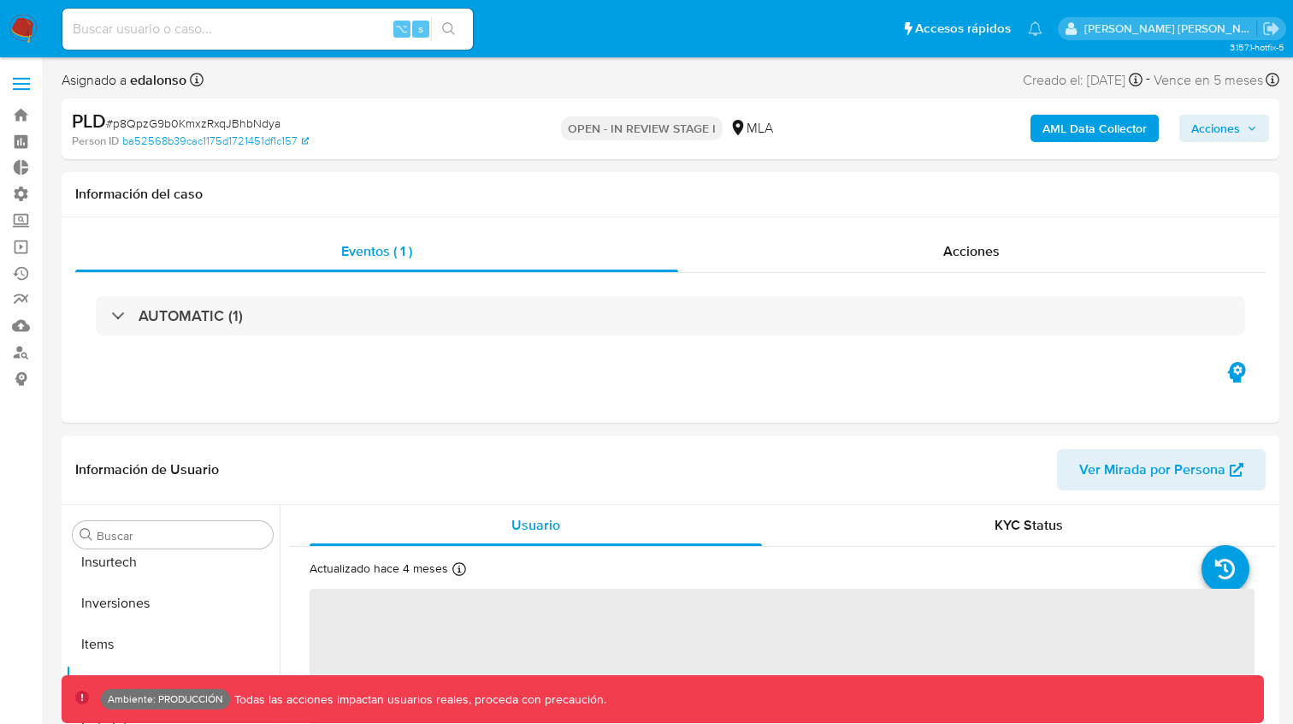
scroll to position [805, 0]
click at [1049, 124] on b "AML Data Collector" at bounding box center [1095, 128] width 104 height 27
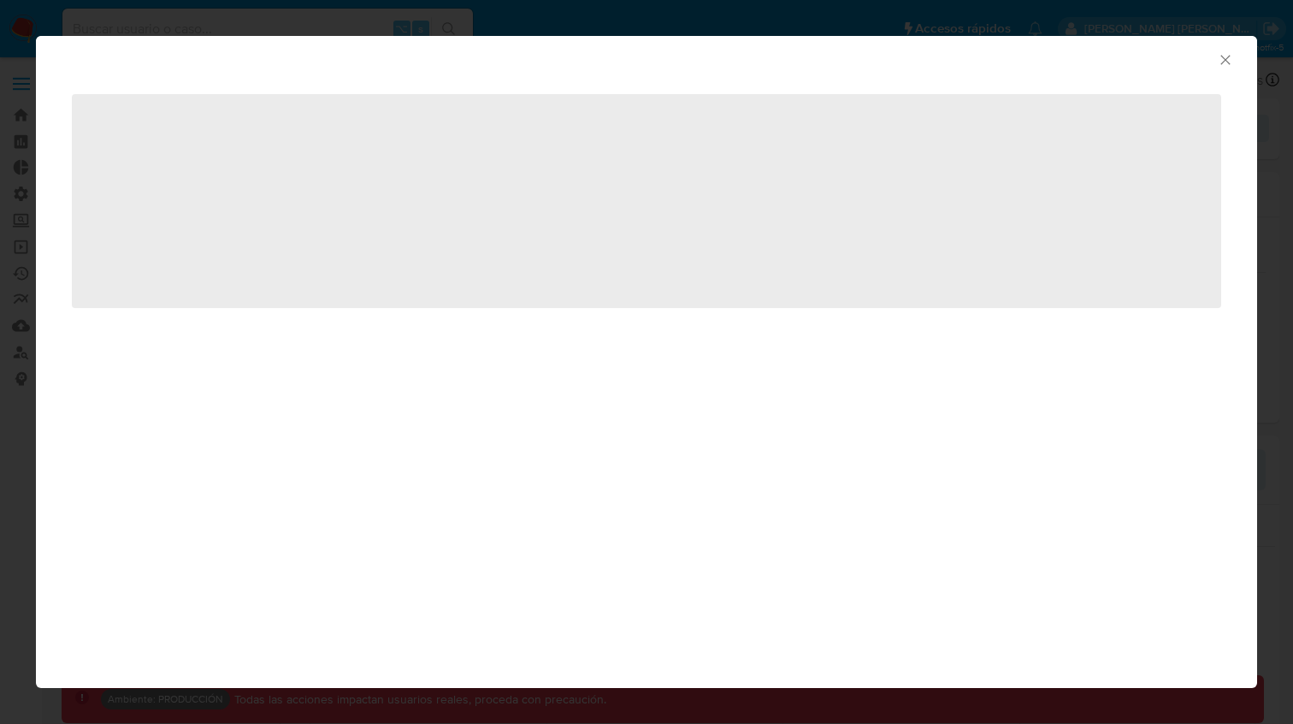
select select "10"
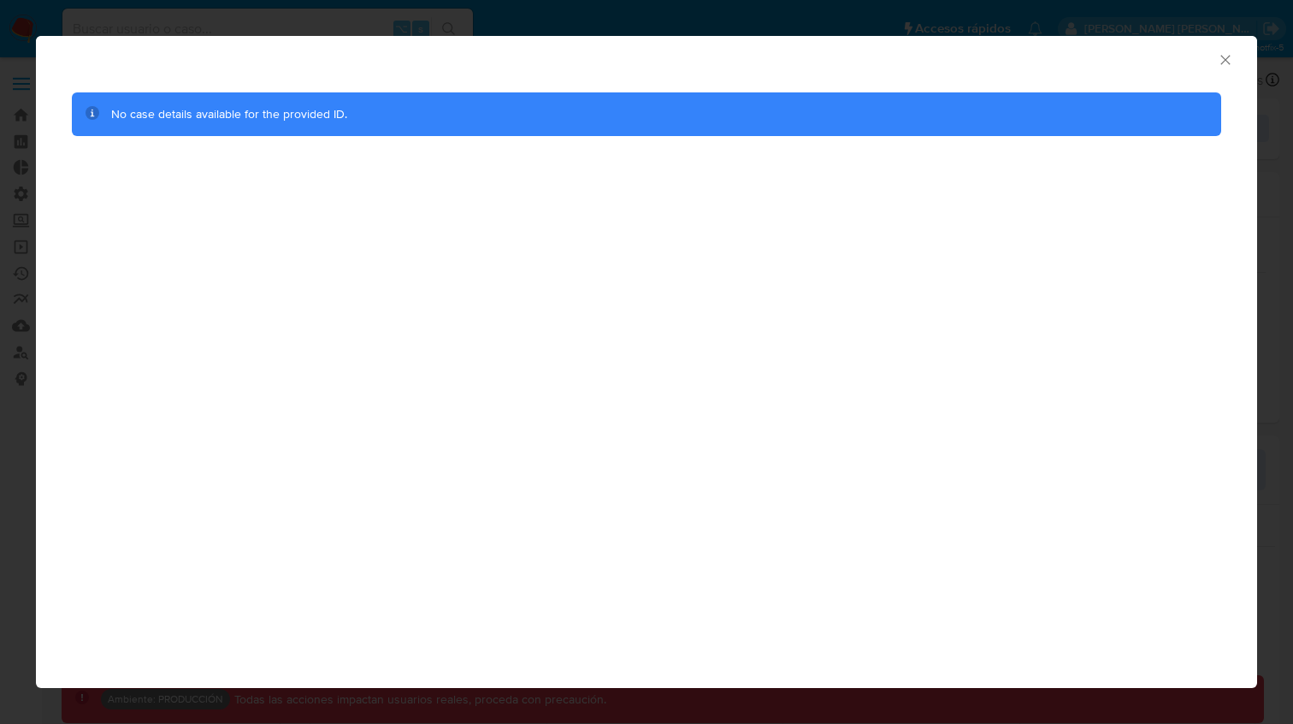
click at [1227, 49] on div "AML Data Collector" at bounding box center [646, 57] width 1221 height 43
click at [1226, 58] on icon "Cerrar ventana" at bounding box center [1224, 59] width 9 height 9
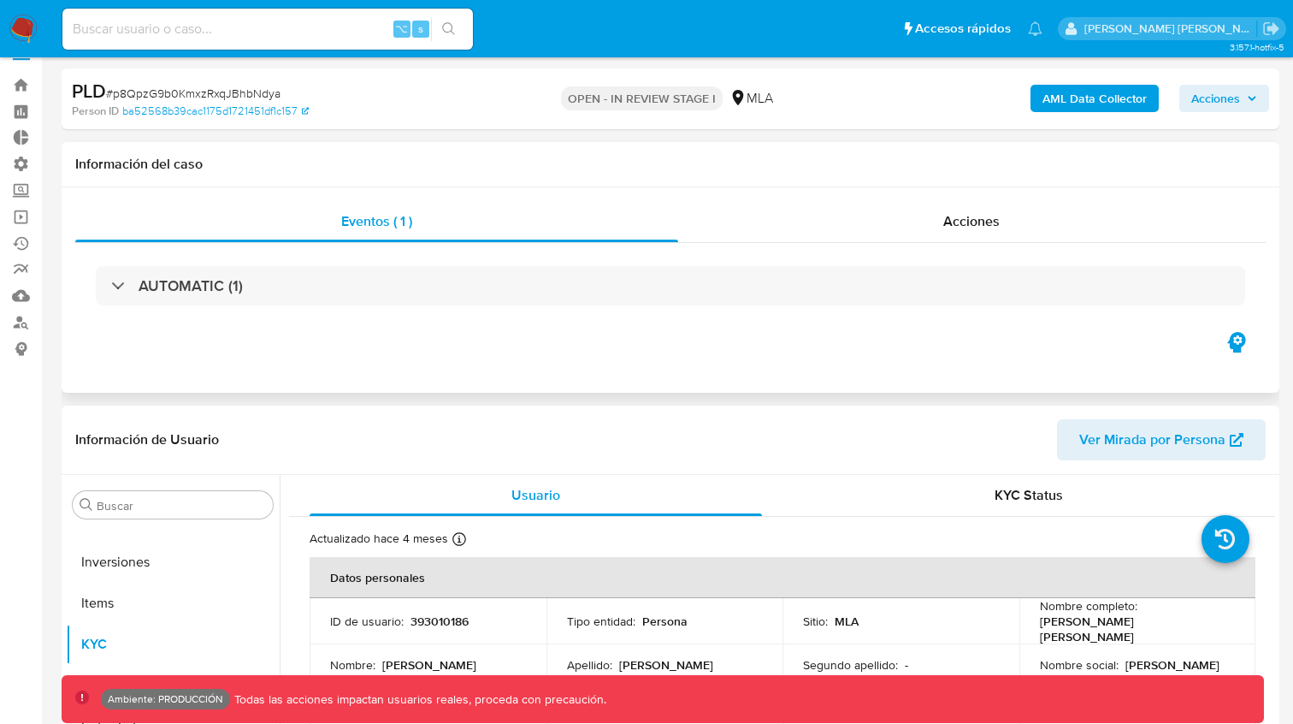
scroll to position [0, 0]
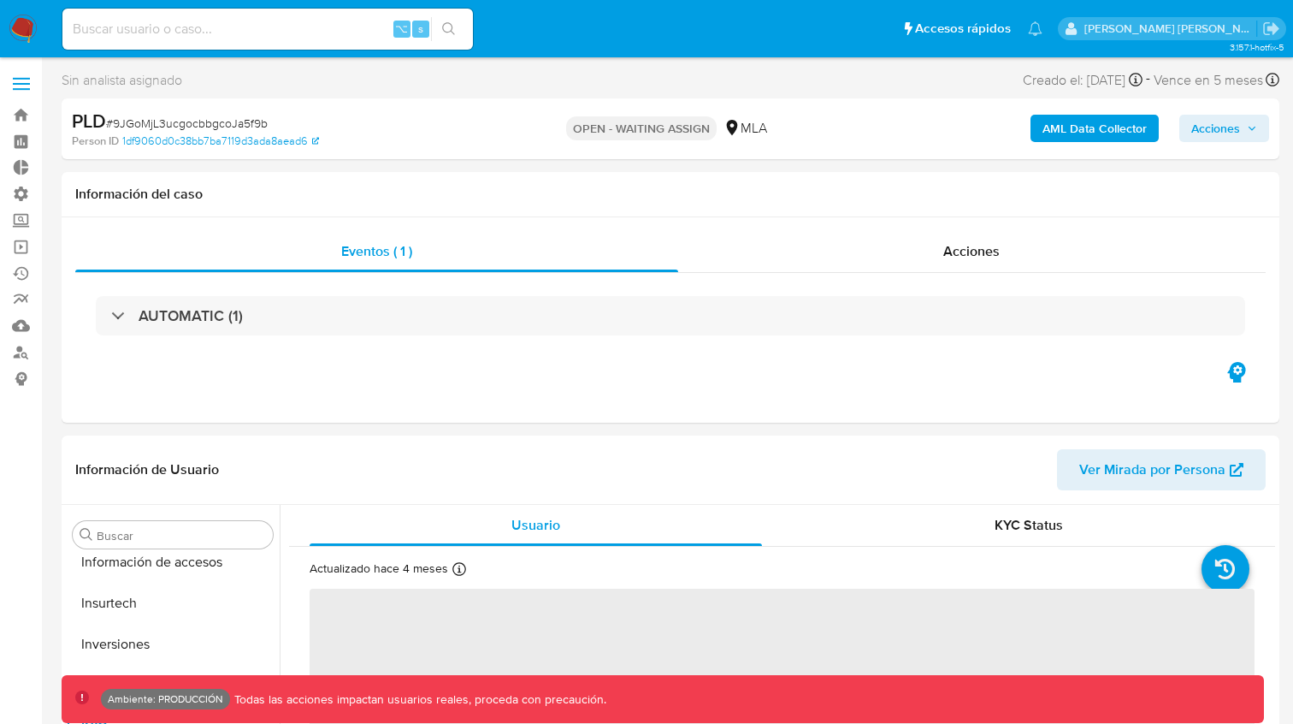
scroll to position [805, 0]
click at [1073, 137] on b "AML Data Collector" at bounding box center [1095, 128] width 104 height 27
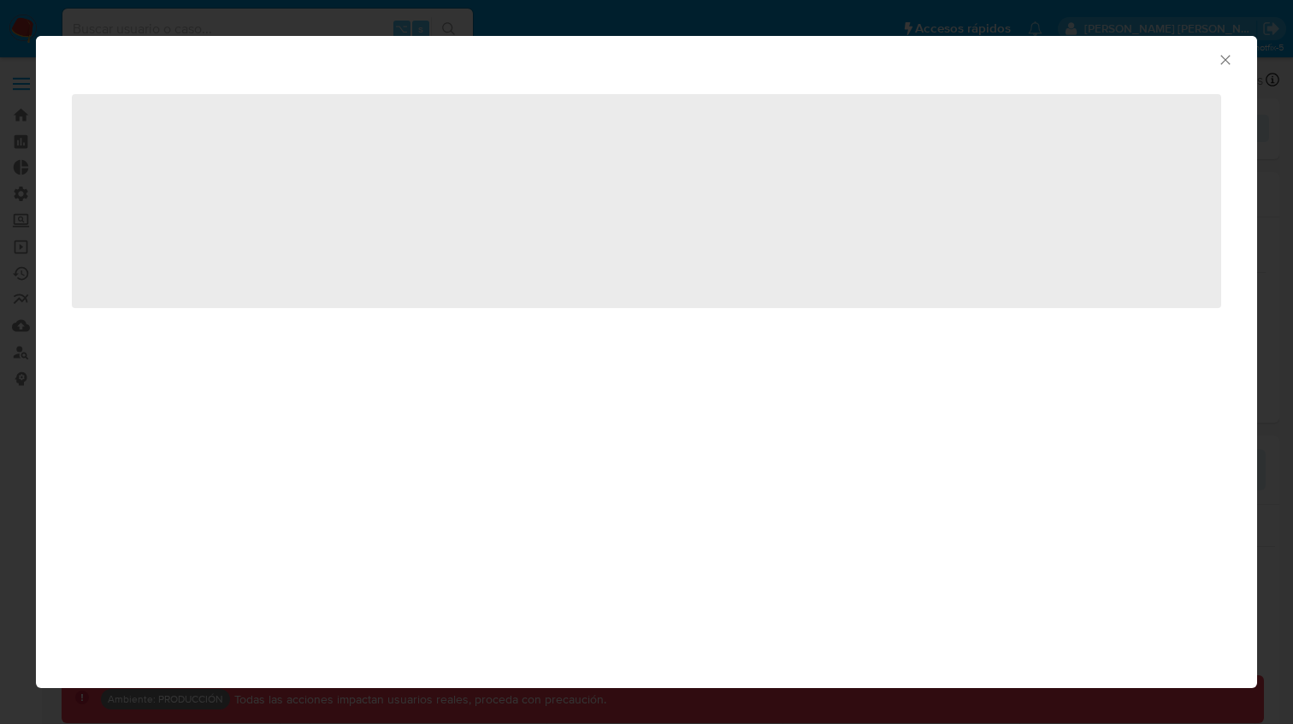
select select "10"
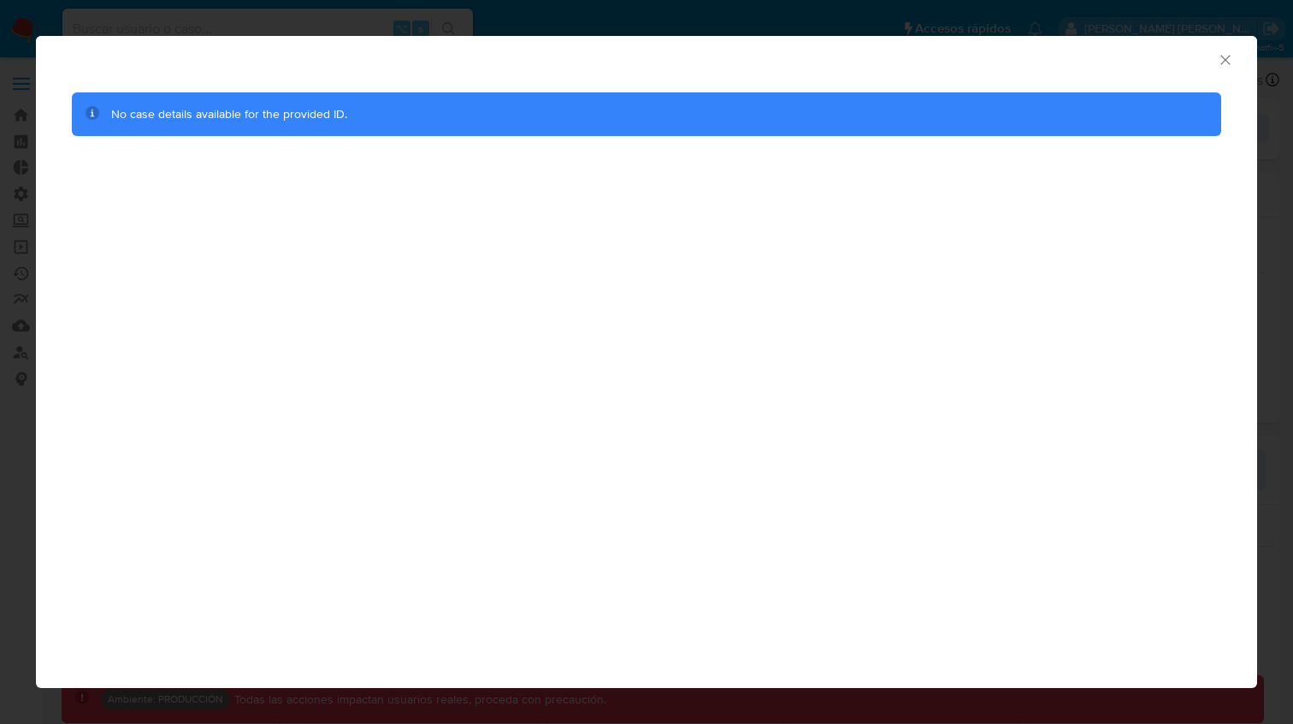
click at [1221, 56] on icon "Cerrar ventana" at bounding box center [1224, 59] width 9 height 9
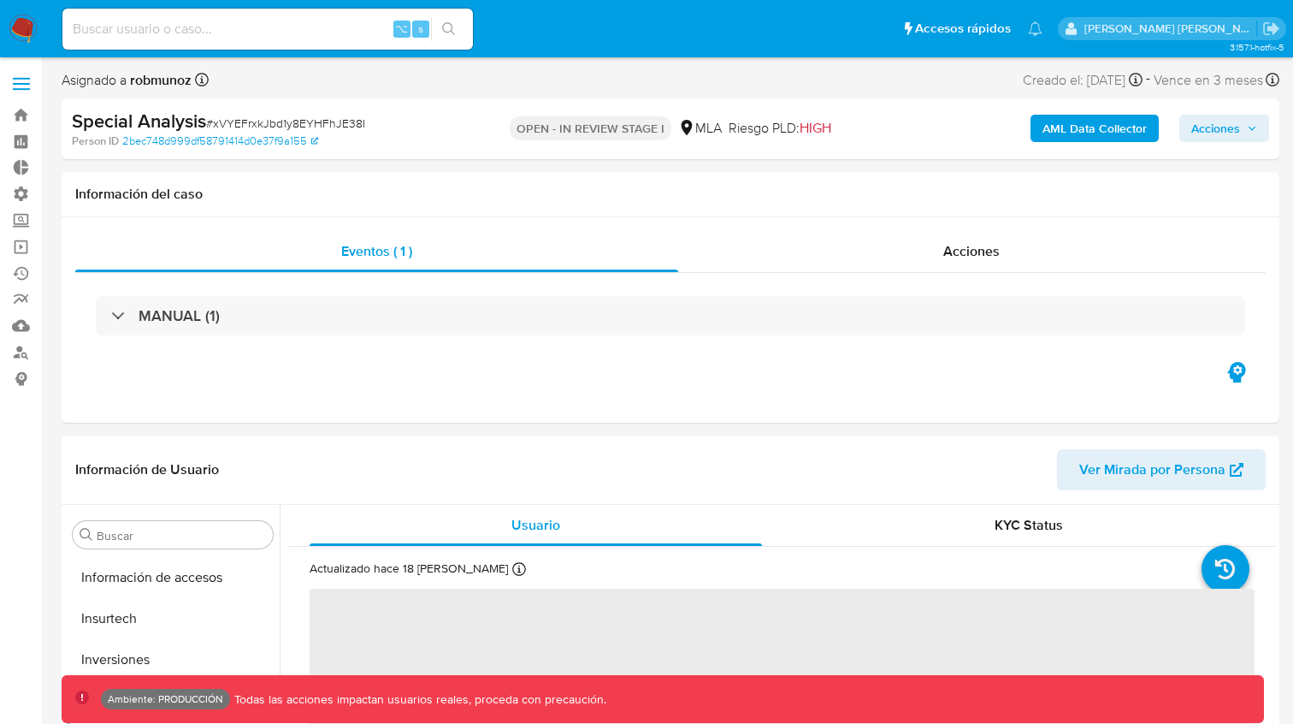
scroll to position [805, 0]
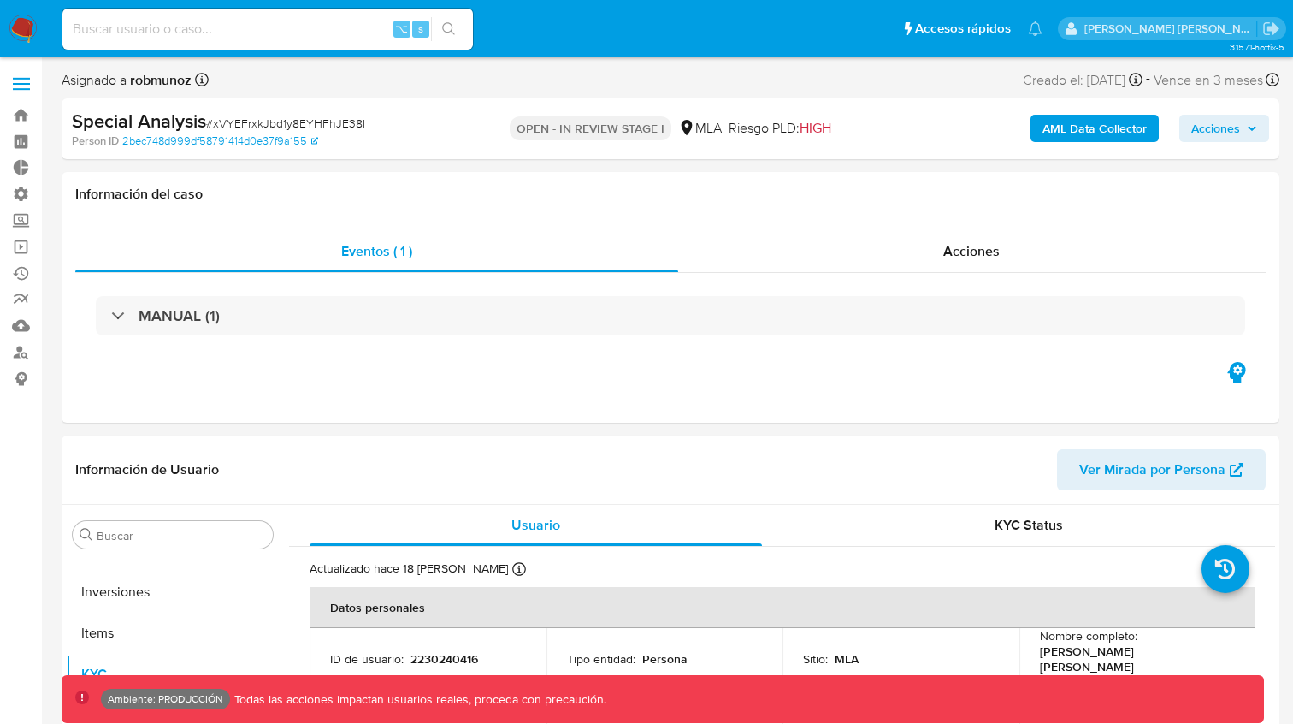
click at [1076, 132] on b "AML Data Collector" at bounding box center [1095, 128] width 104 height 27
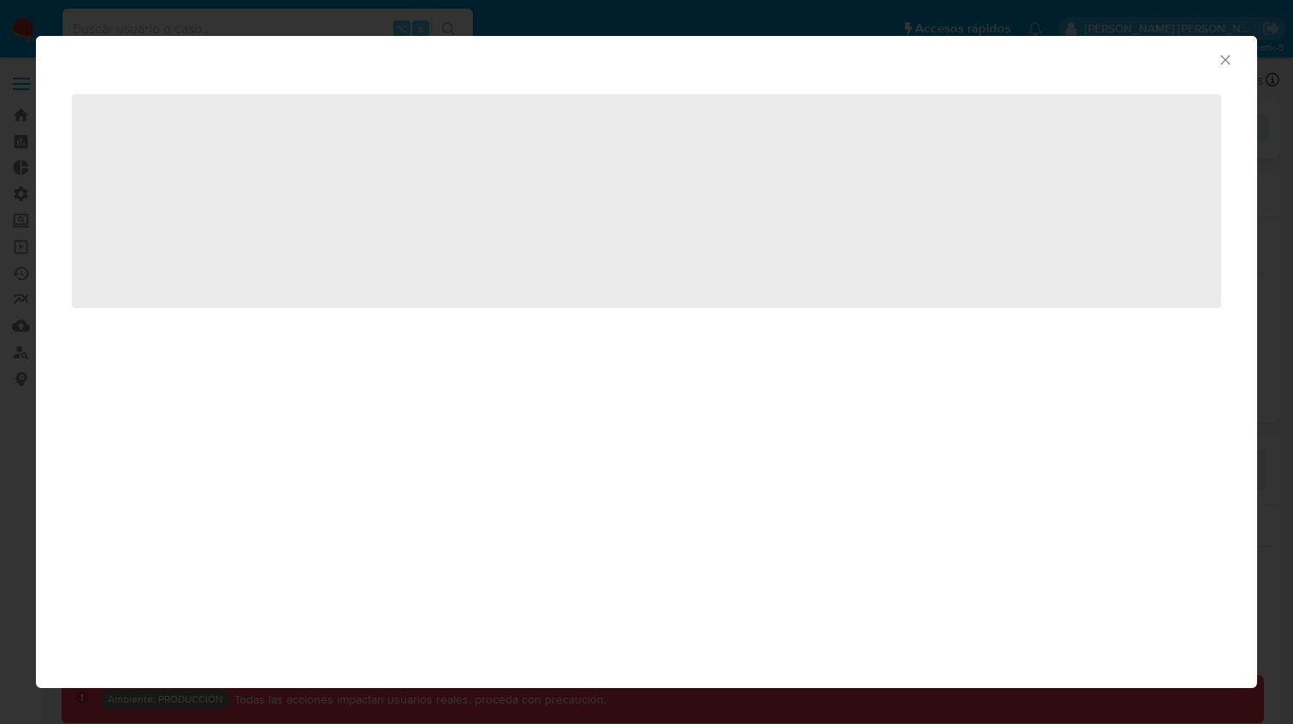
select select "10"
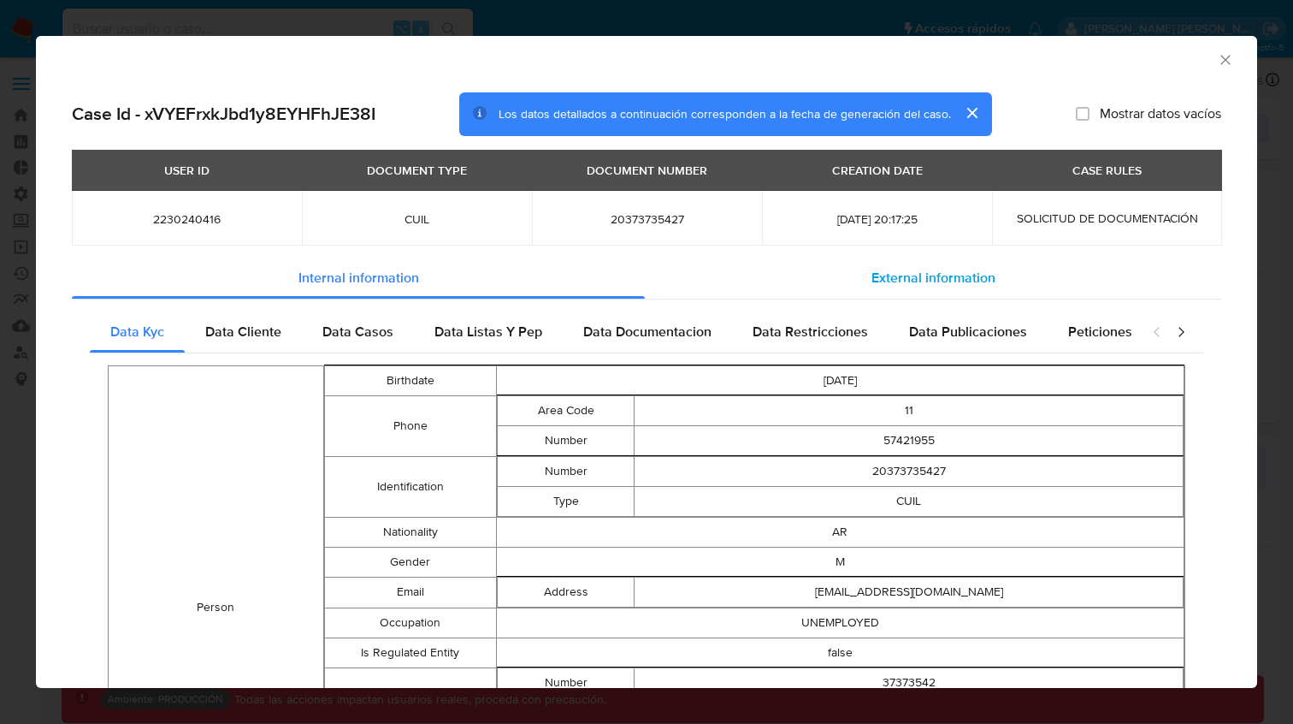
click at [900, 276] on span "External information" at bounding box center [934, 278] width 124 height 20
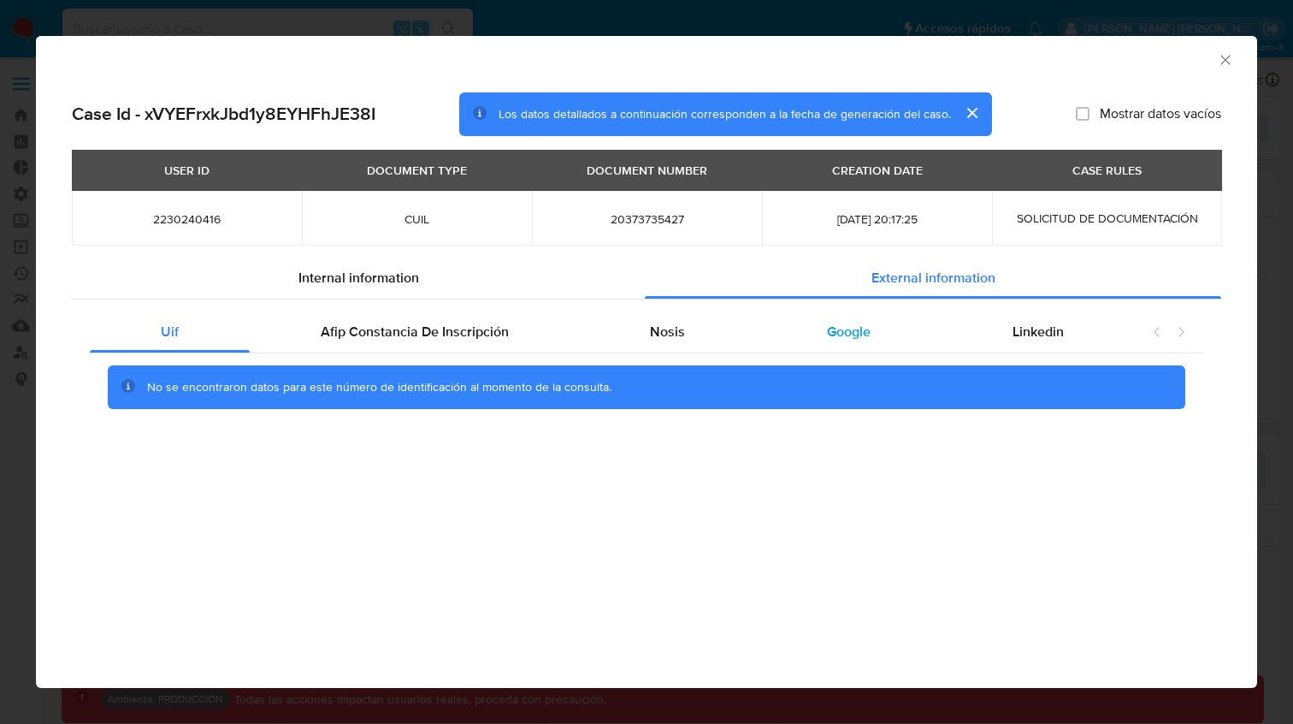
click at [877, 330] on div "Google" at bounding box center [849, 331] width 186 height 41
click at [1217, 54] on icon "Cerrar ventana" at bounding box center [1225, 59] width 17 height 17
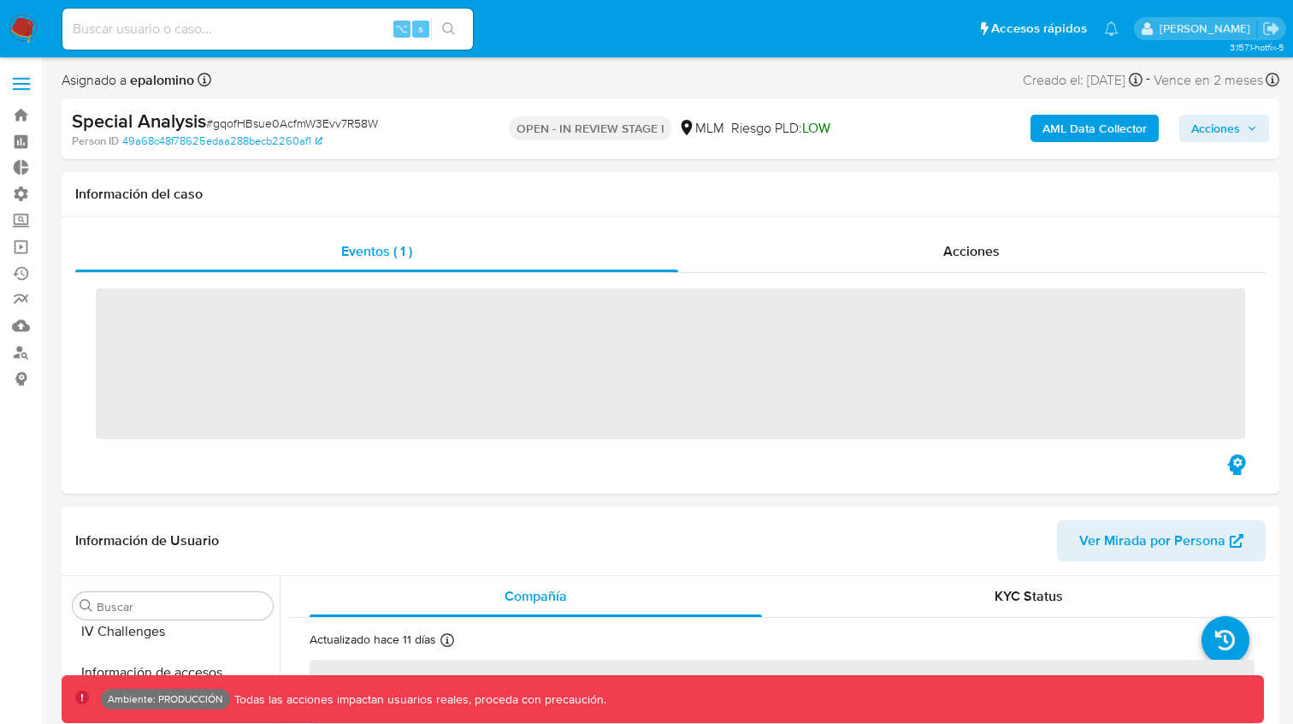
scroll to position [723, 0]
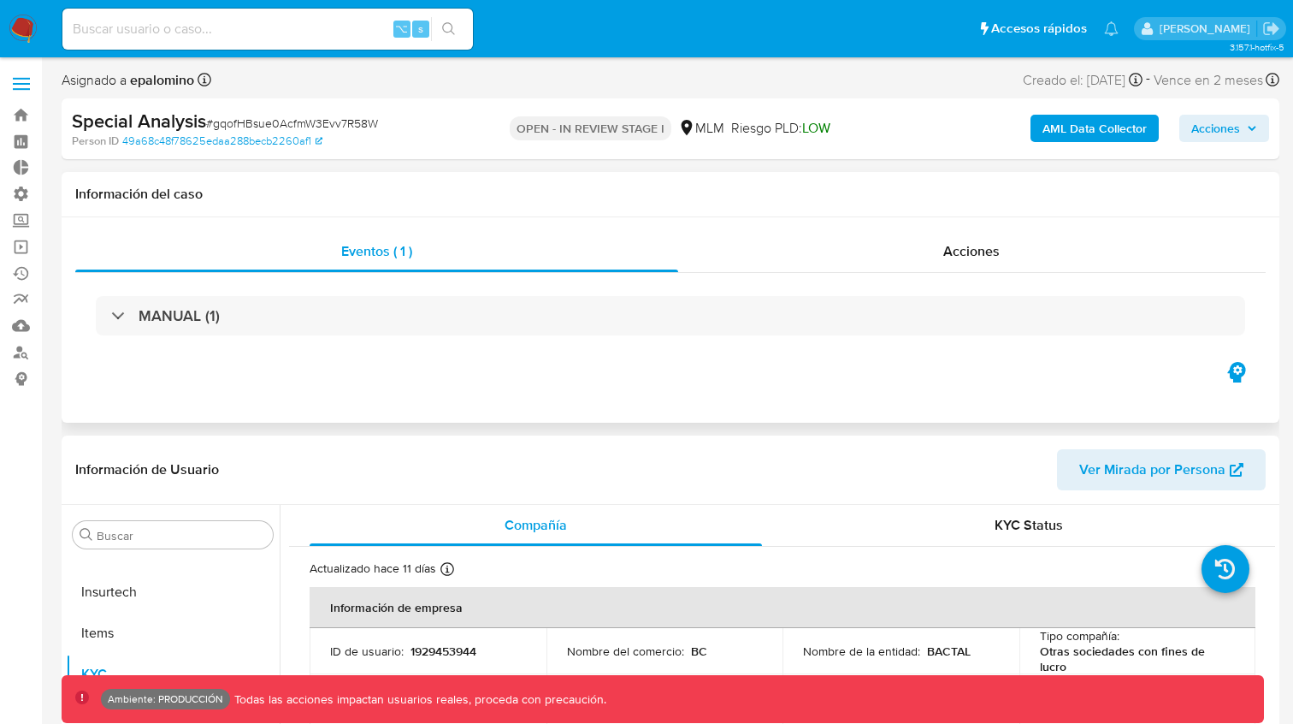
select select "10"
click at [1048, 134] on b "AML Data Collector" at bounding box center [1095, 128] width 104 height 27
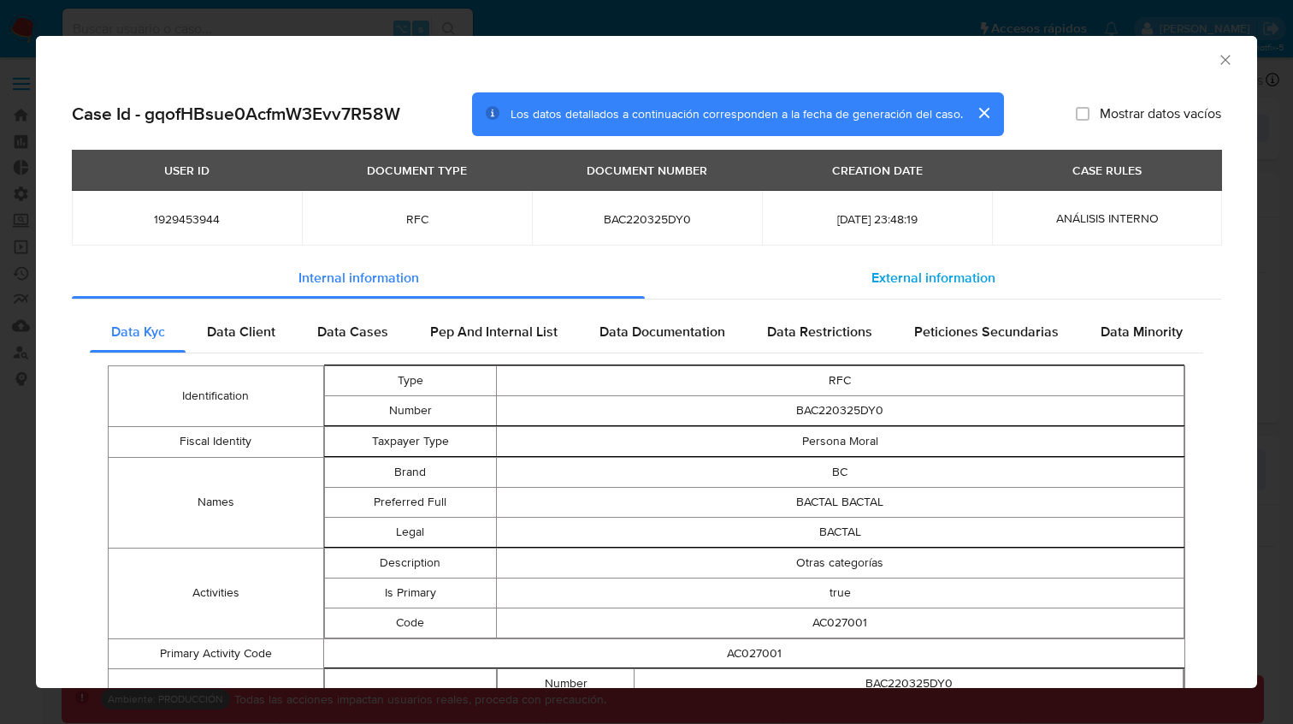
click at [984, 278] on span "External information" at bounding box center [934, 278] width 124 height 20
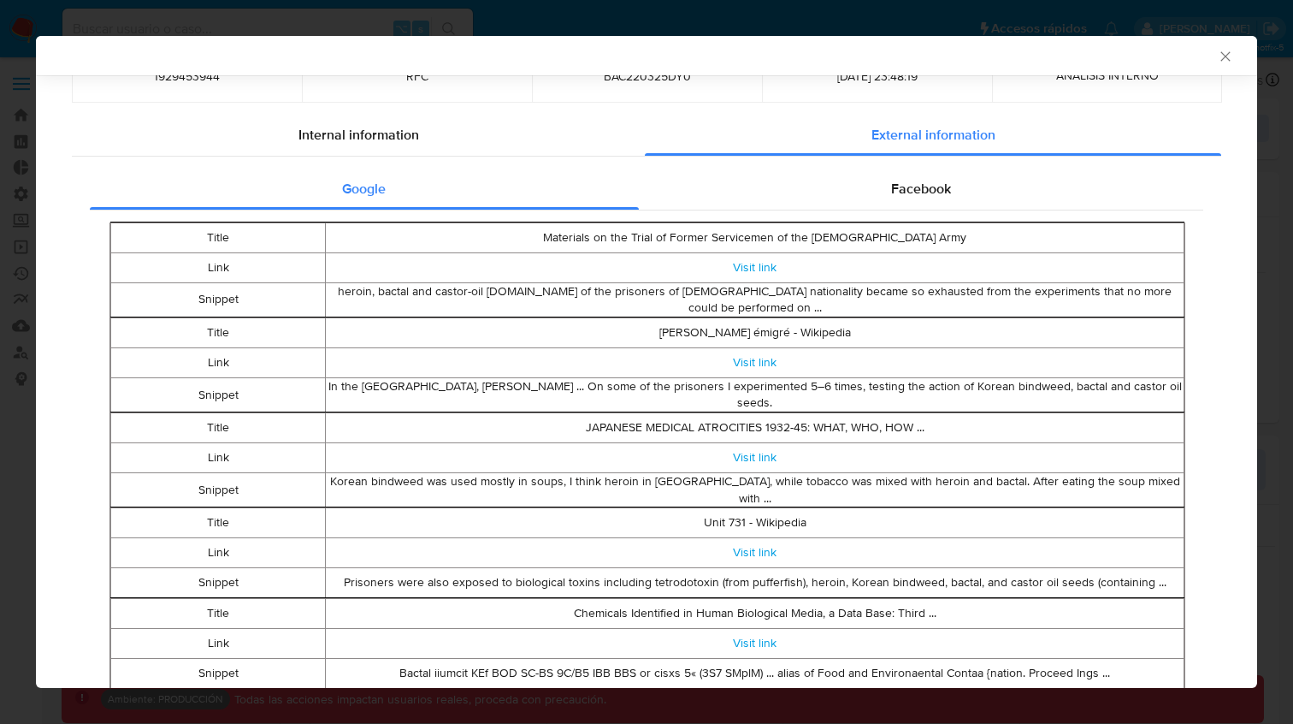
scroll to position [138, 0]
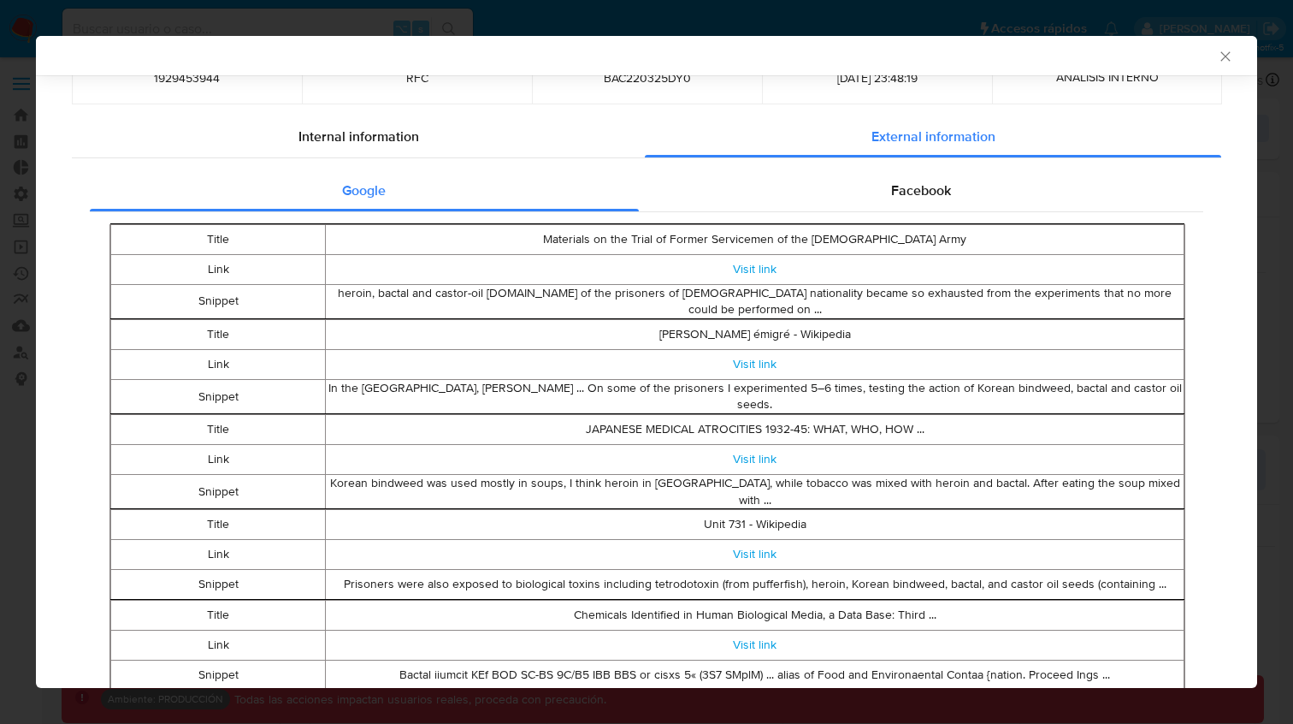
click at [1220, 49] on icon "Cerrar ventana" at bounding box center [1225, 56] width 17 height 17
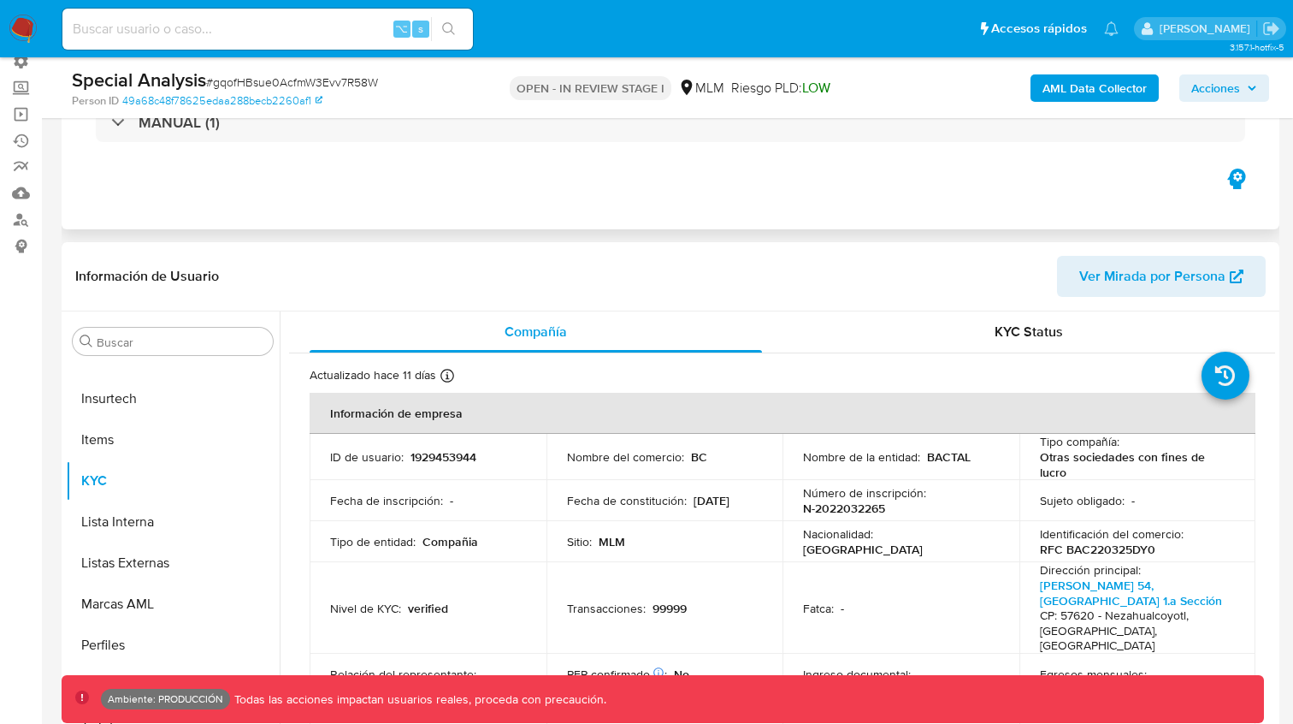
scroll to position [143, 0]
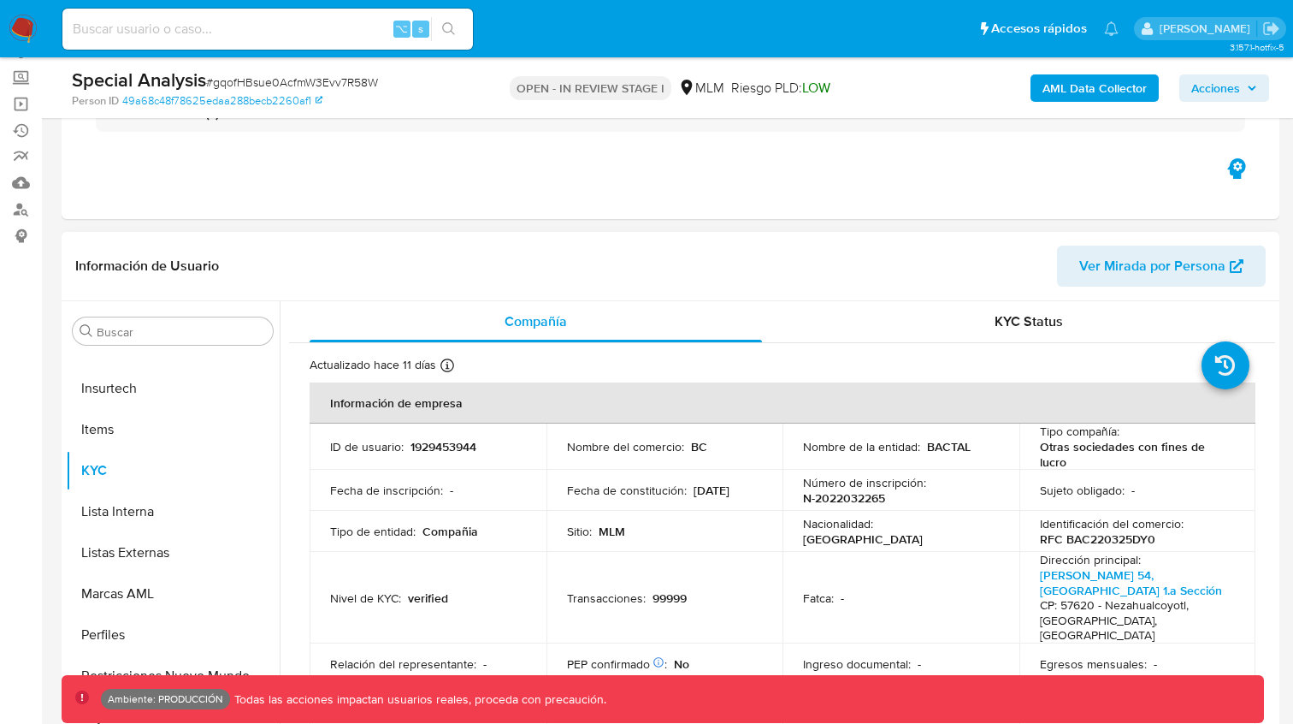
click at [419, 445] on p "1929453944" at bounding box center [444, 446] width 66 height 15
copy p "1929453944"
click at [1202, 273] on span "Ver Mirada por Persona" at bounding box center [1152, 265] width 146 height 41
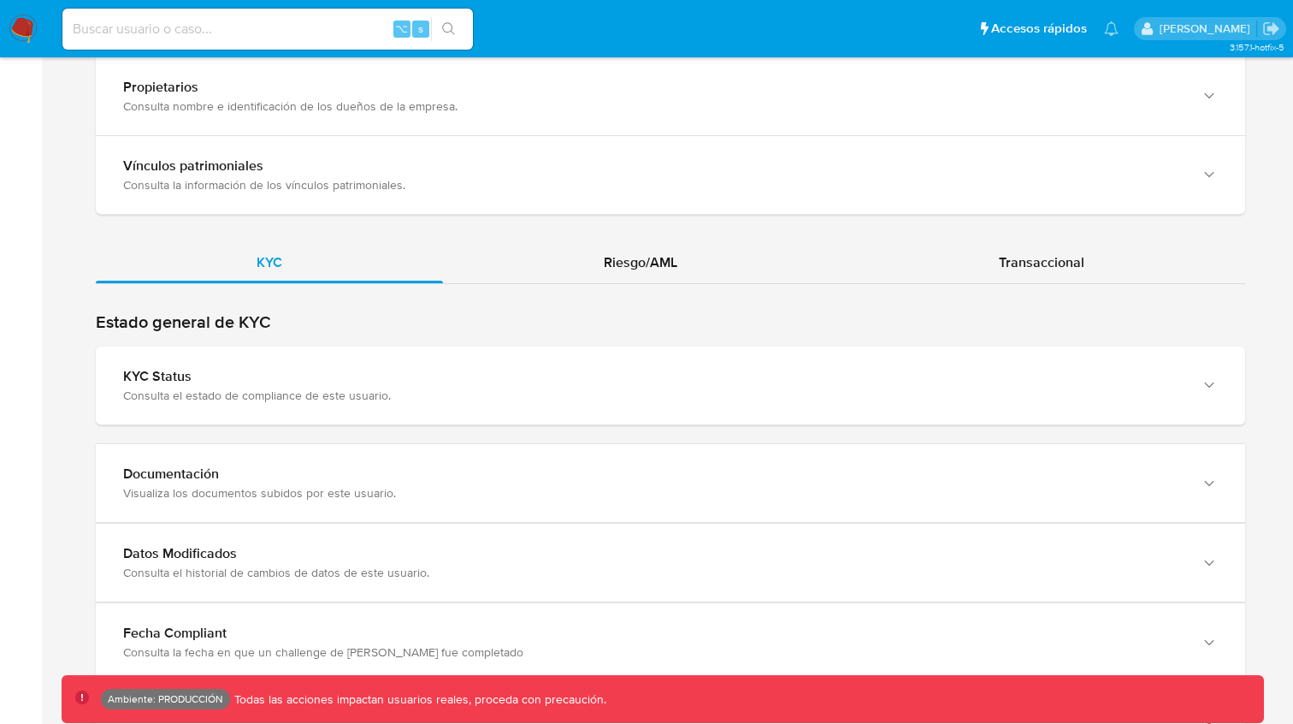
scroll to position [1640, 0]
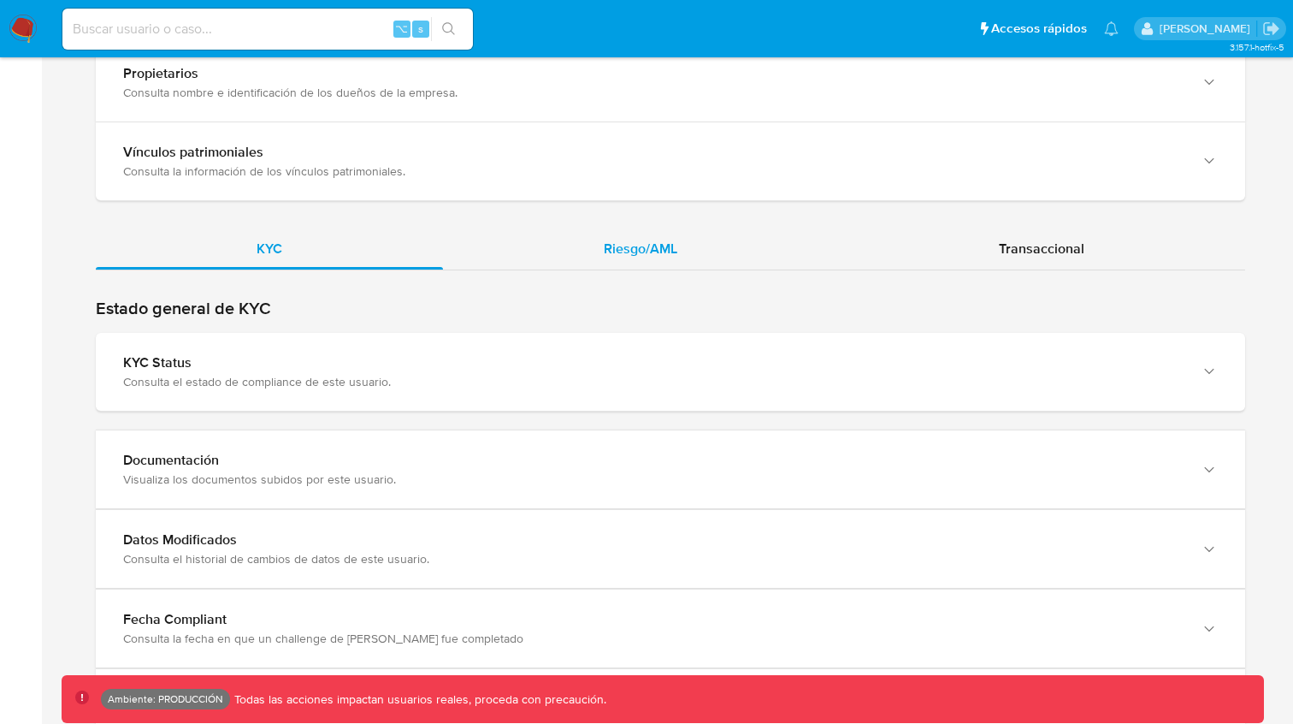
click at [643, 239] on span "Riesgo/AML" at bounding box center [641, 249] width 74 height 20
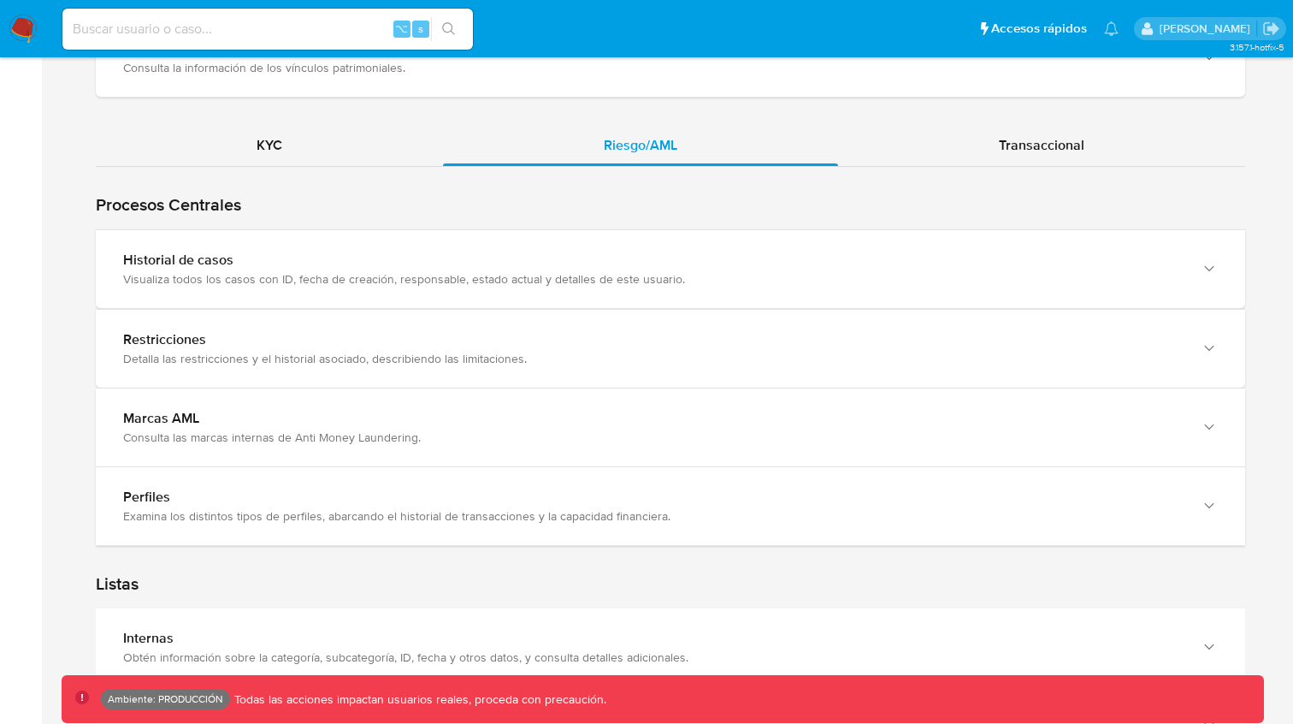
scroll to position [1740, 0]
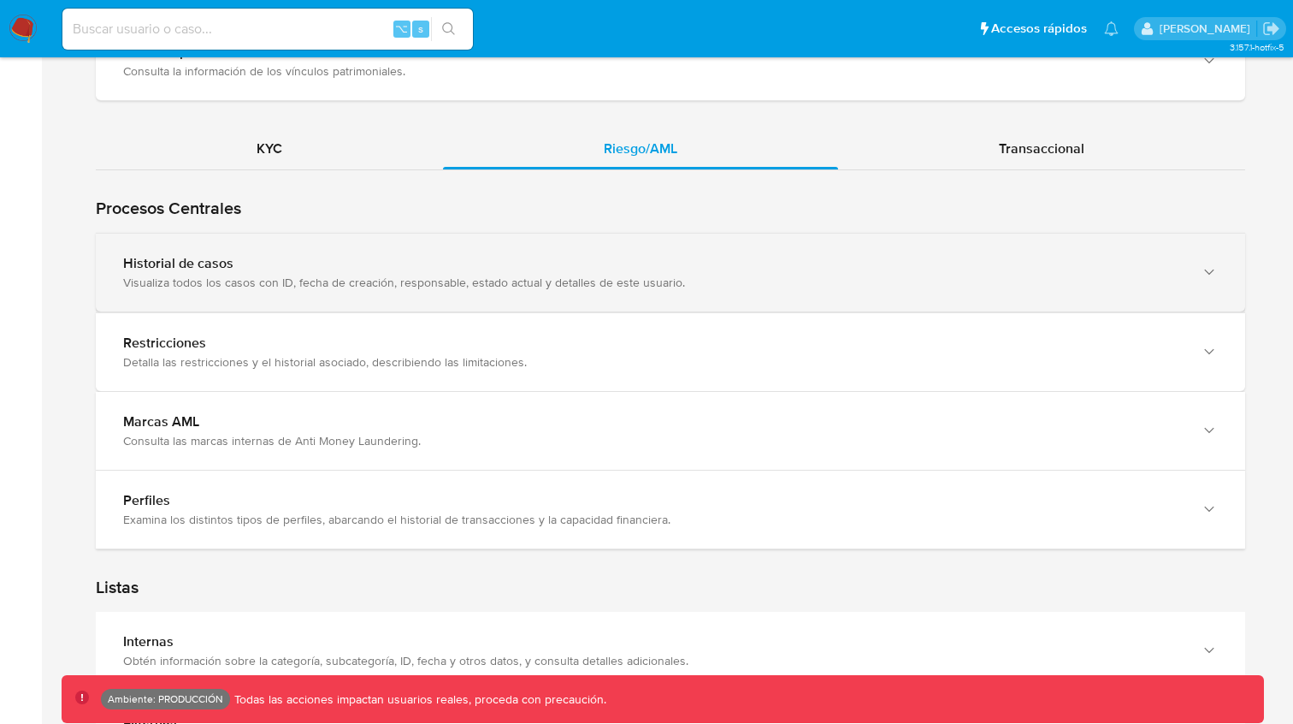
click at [1199, 263] on div "button" at bounding box center [1207, 272] width 21 height 35
